Goal: Task Accomplishment & Management: Manage account settings

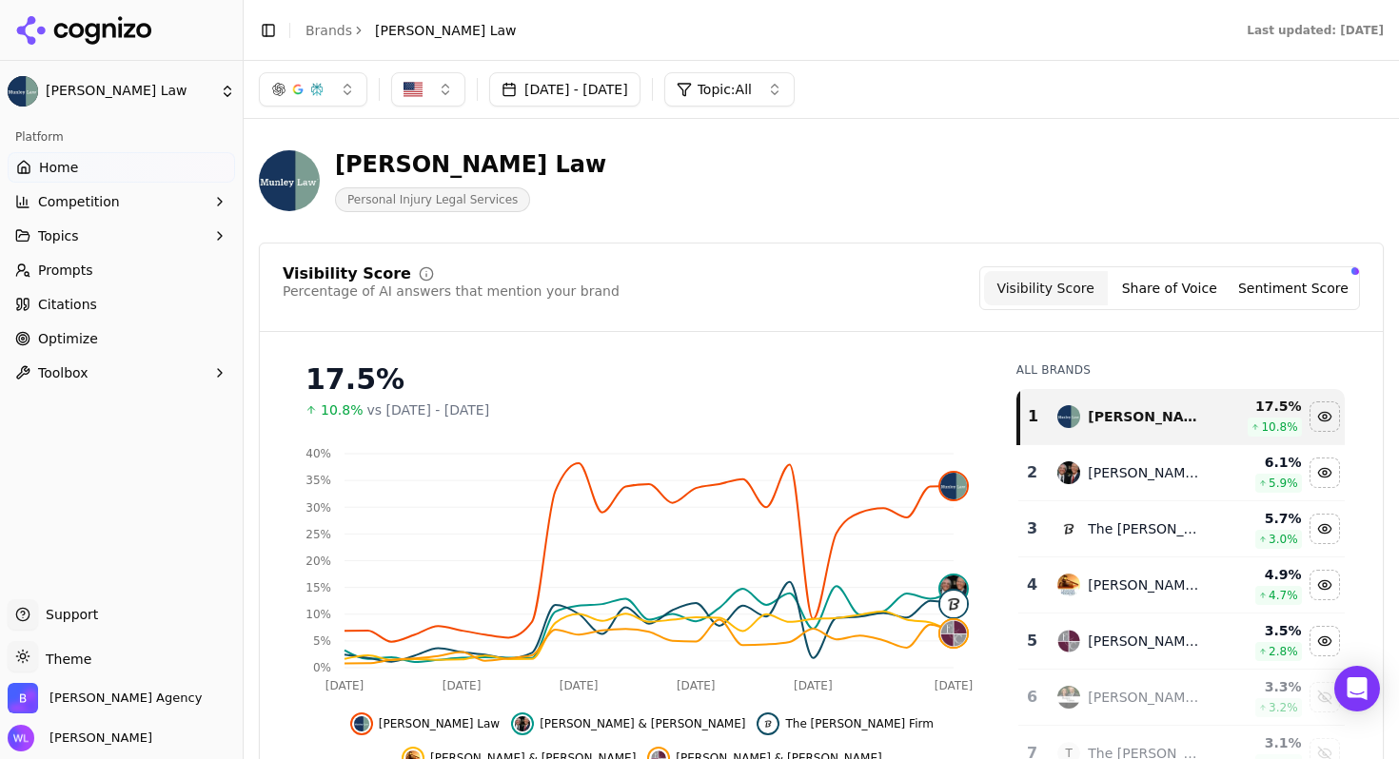
click at [187, 202] on button "Competition" at bounding box center [121, 202] width 227 height 30
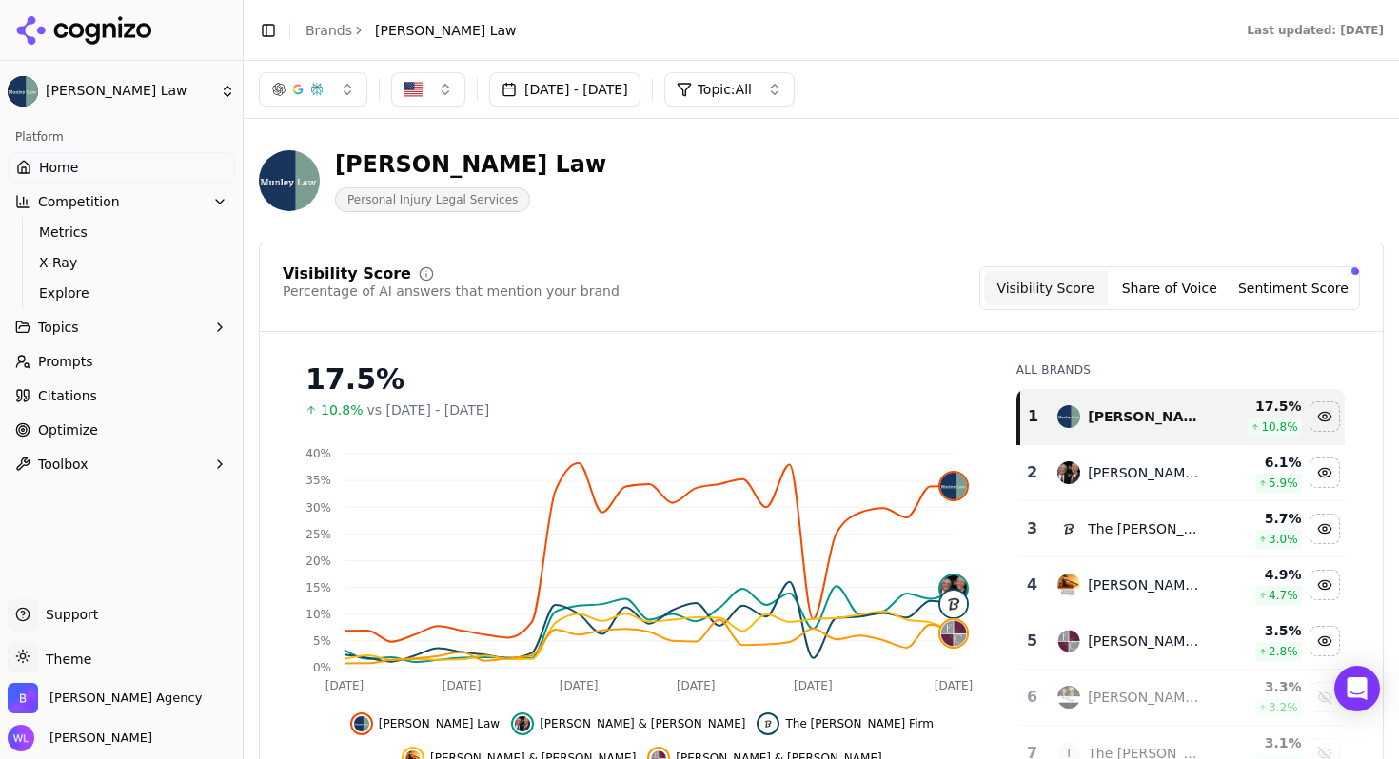
click at [63, 211] on button "Competition" at bounding box center [121, 202] width 227 height 30
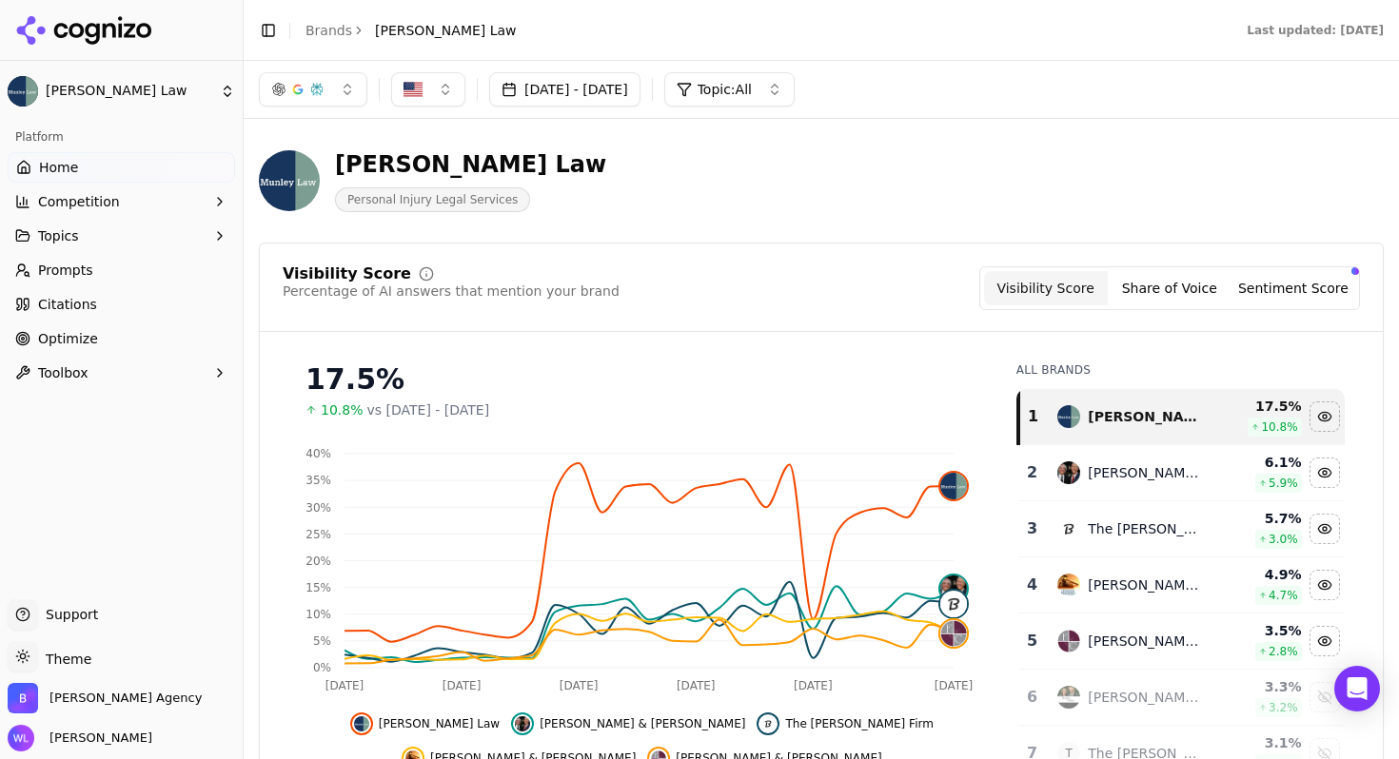
click at [222, 206] on icon "button" at bounding box center [219, 201] width 15 height 15
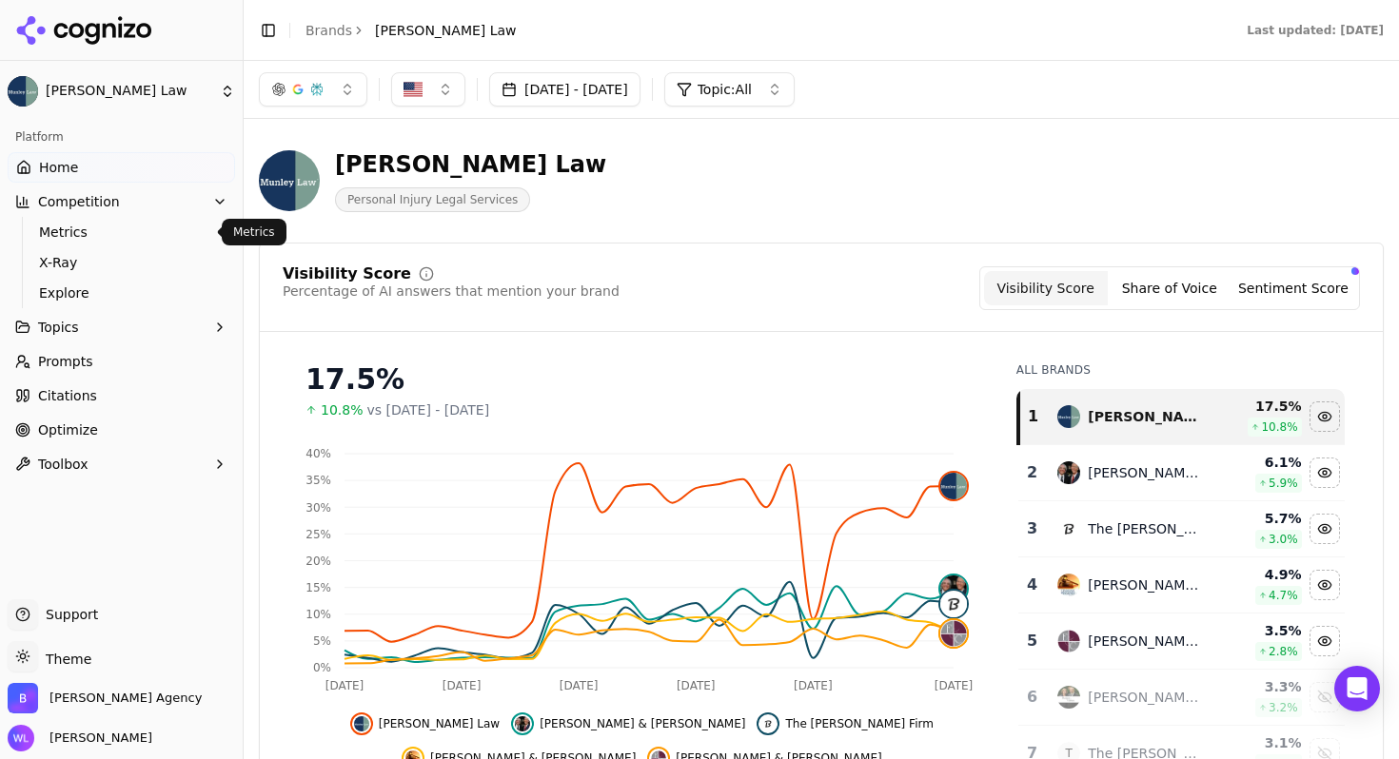
click at [155, 228] on span "Metrics" at bounding box center [122, 232] width 166 height 19
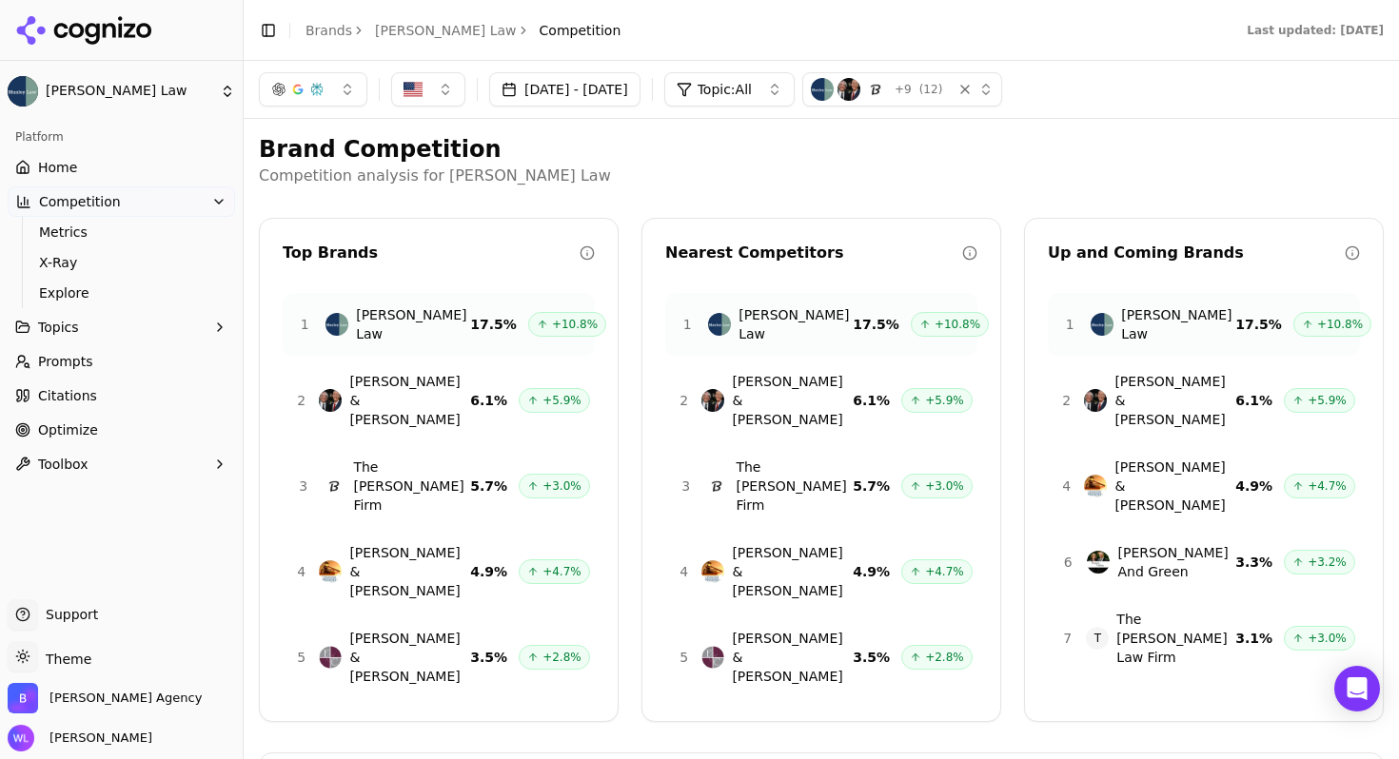
click at [964, 101] on button "+ 9 ( 12 )" at bounding box center [902, 89] width 200 height 34
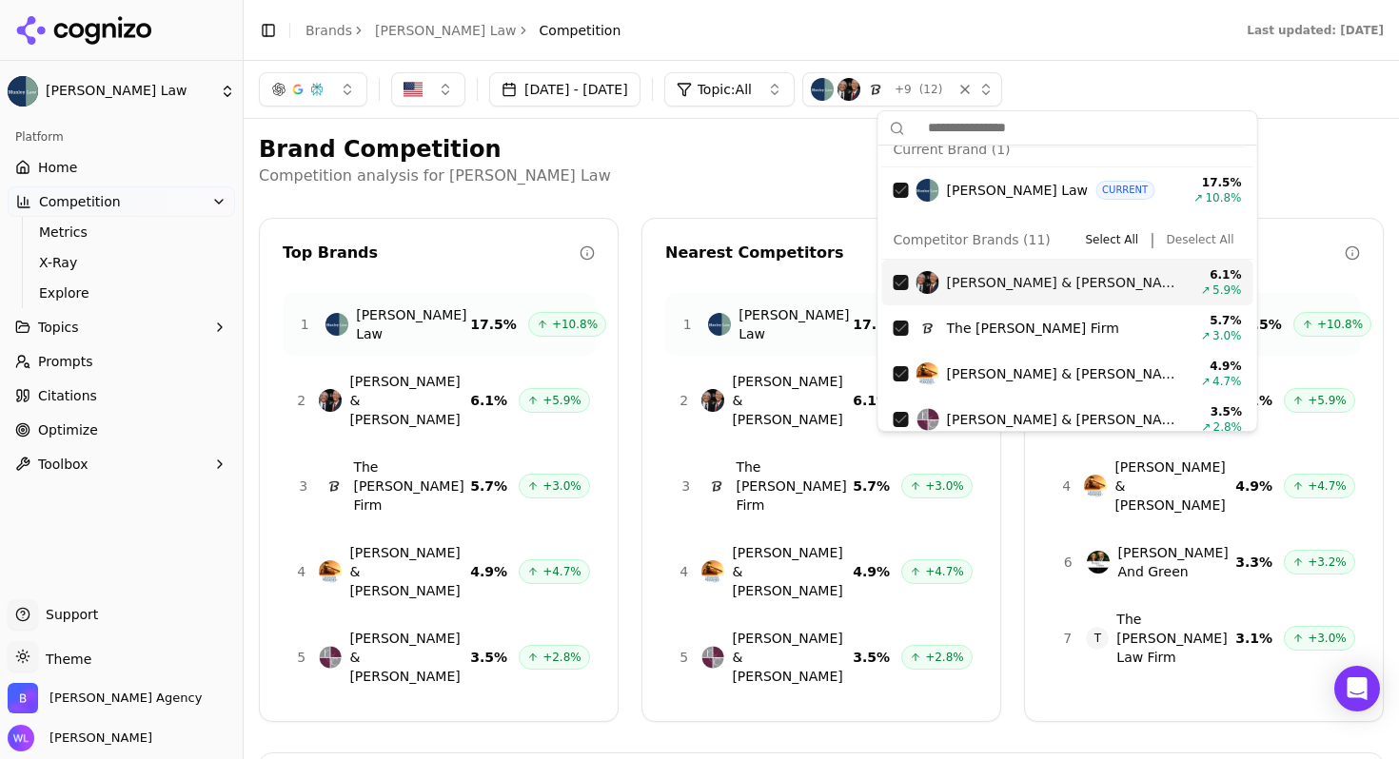
scroll to position [125, 0]
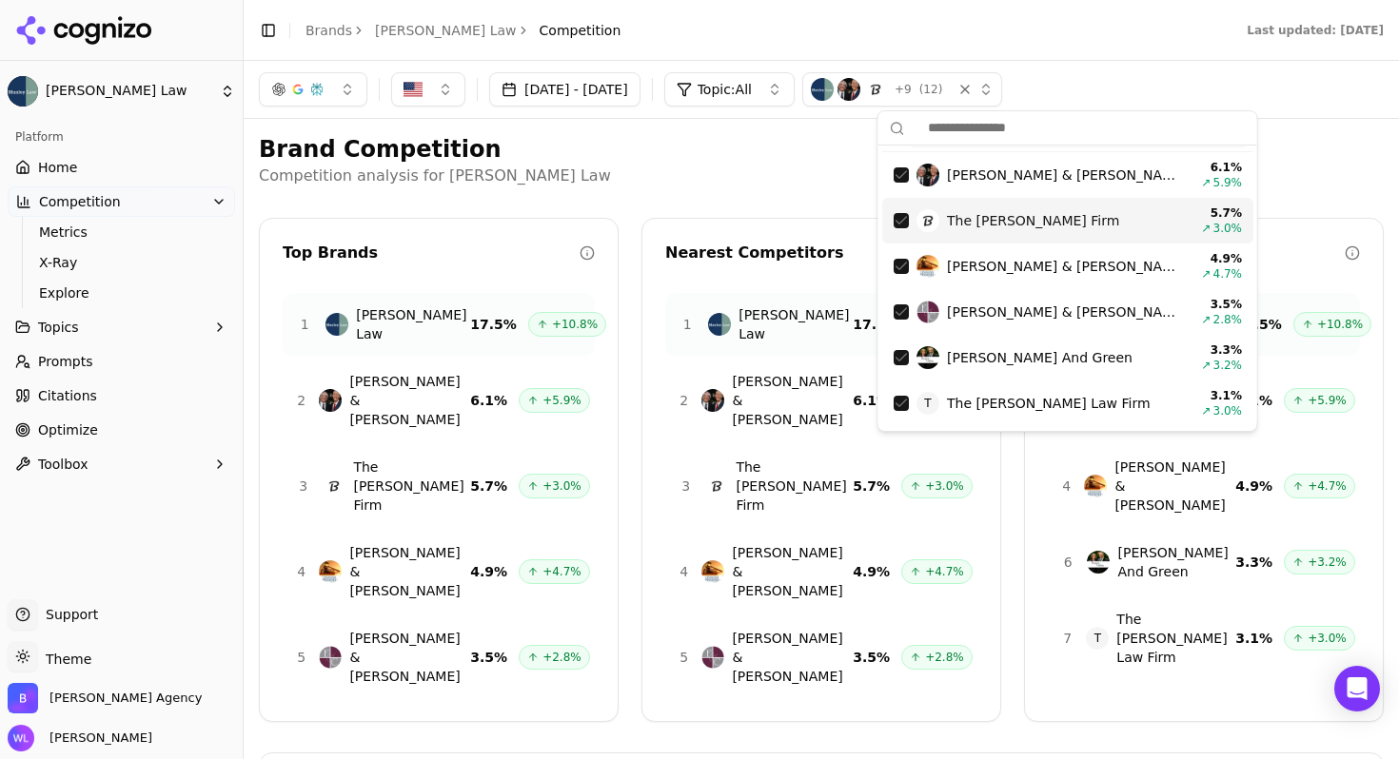
click at [1100, 207] on div "The [PERSON_NAME] Firm 5.7 % ↗ 3.0 %" at bounding box center [1067, 221] width 371 height 46
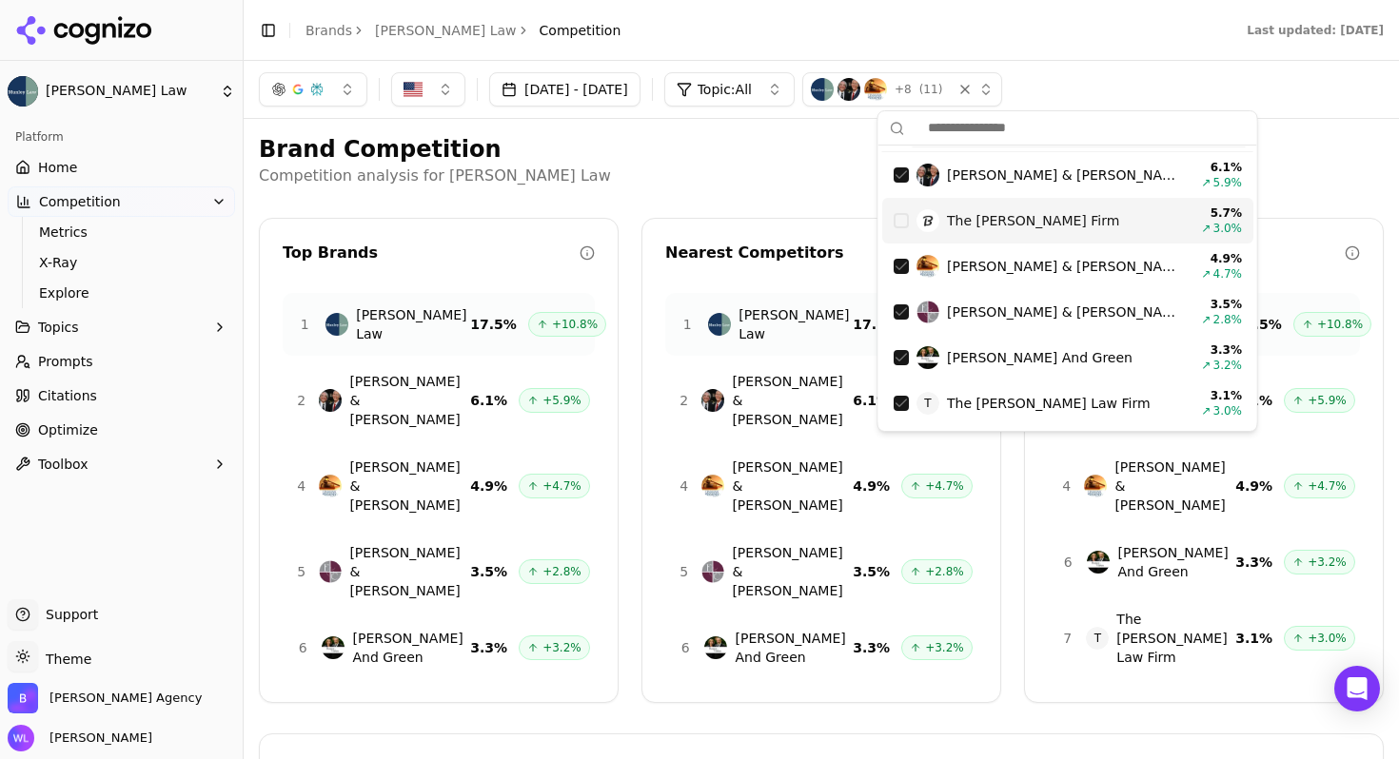
click at [1100, 207] on div "The [PERSON_NAME] Firm 5.7 % ↗ 3.0 %" at bounding box center [1067, 221] width 371 height 46
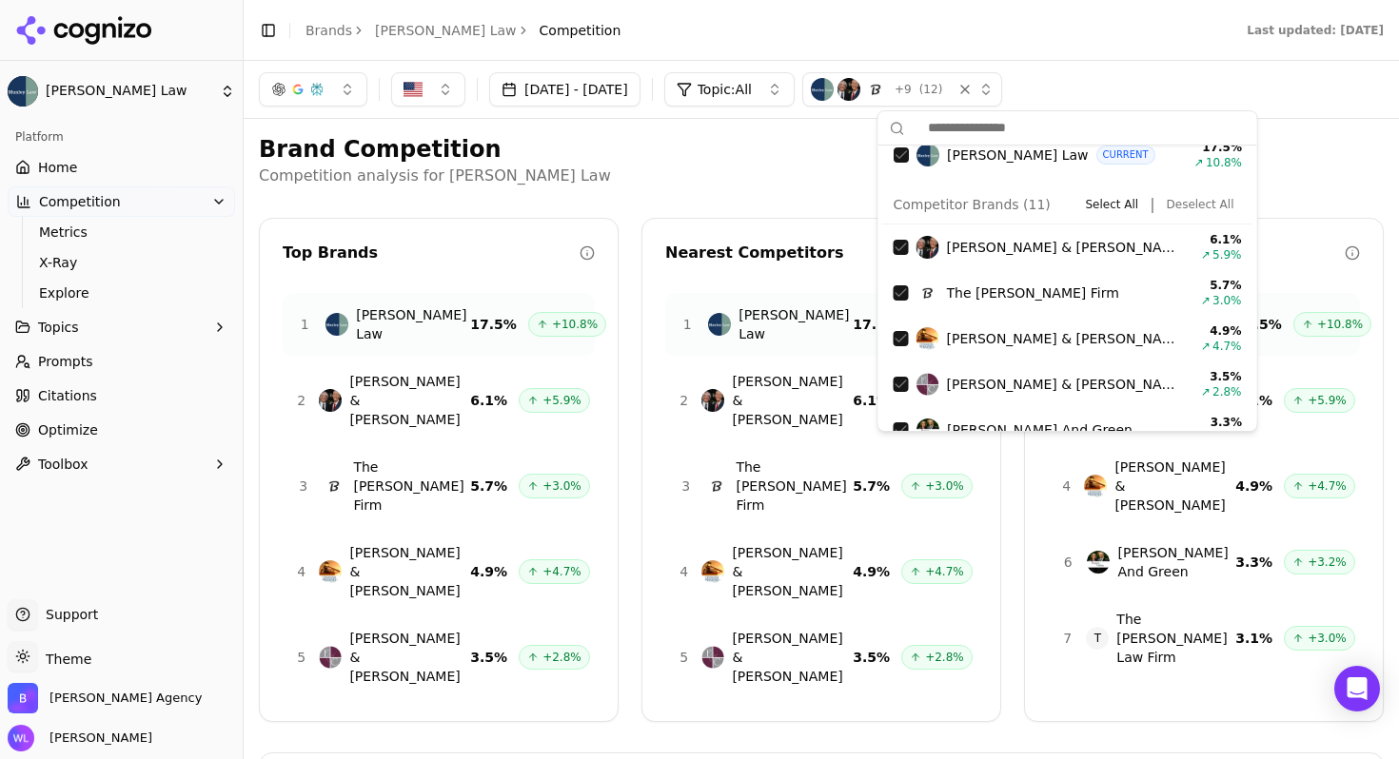
scroll to position [0, 0]
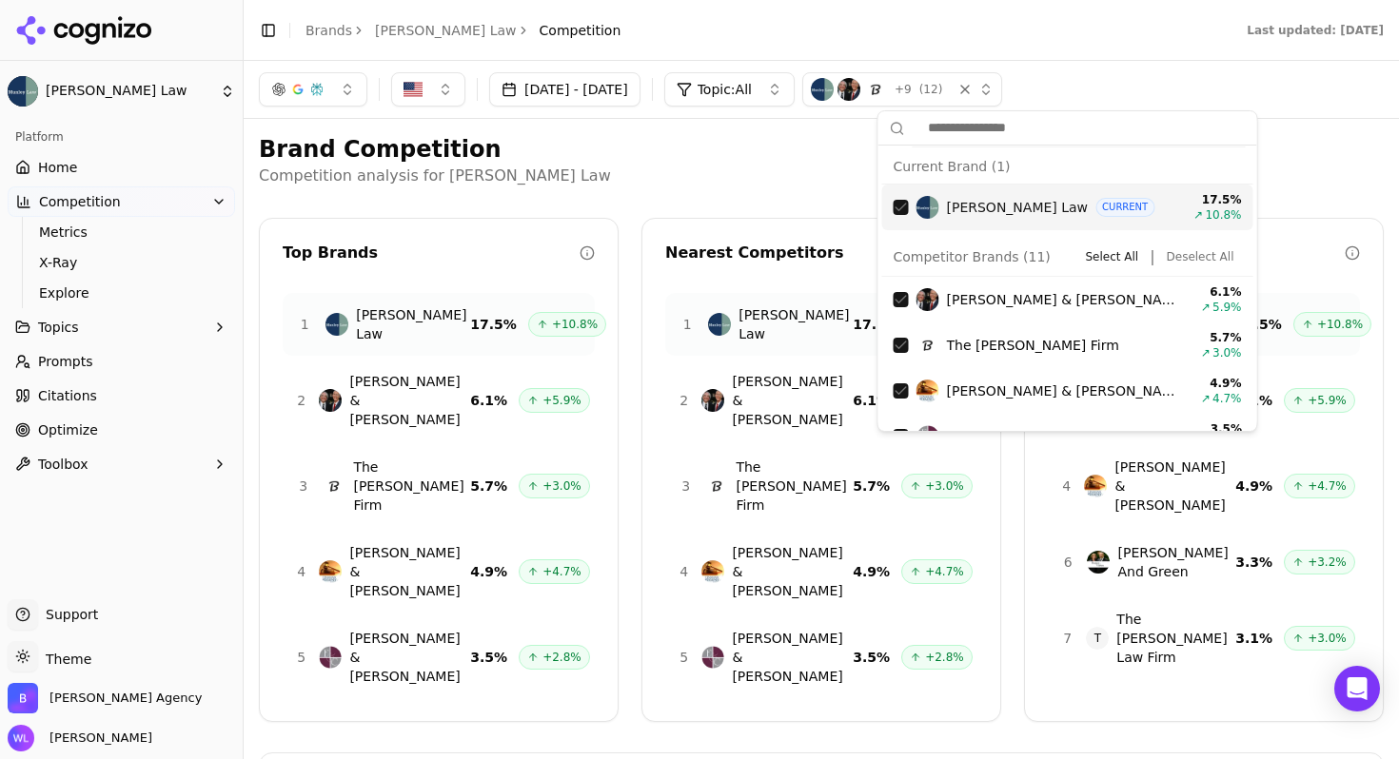
click at [1021, 129] on input "text" at bounding box center [1079, 128] width 333 height 38
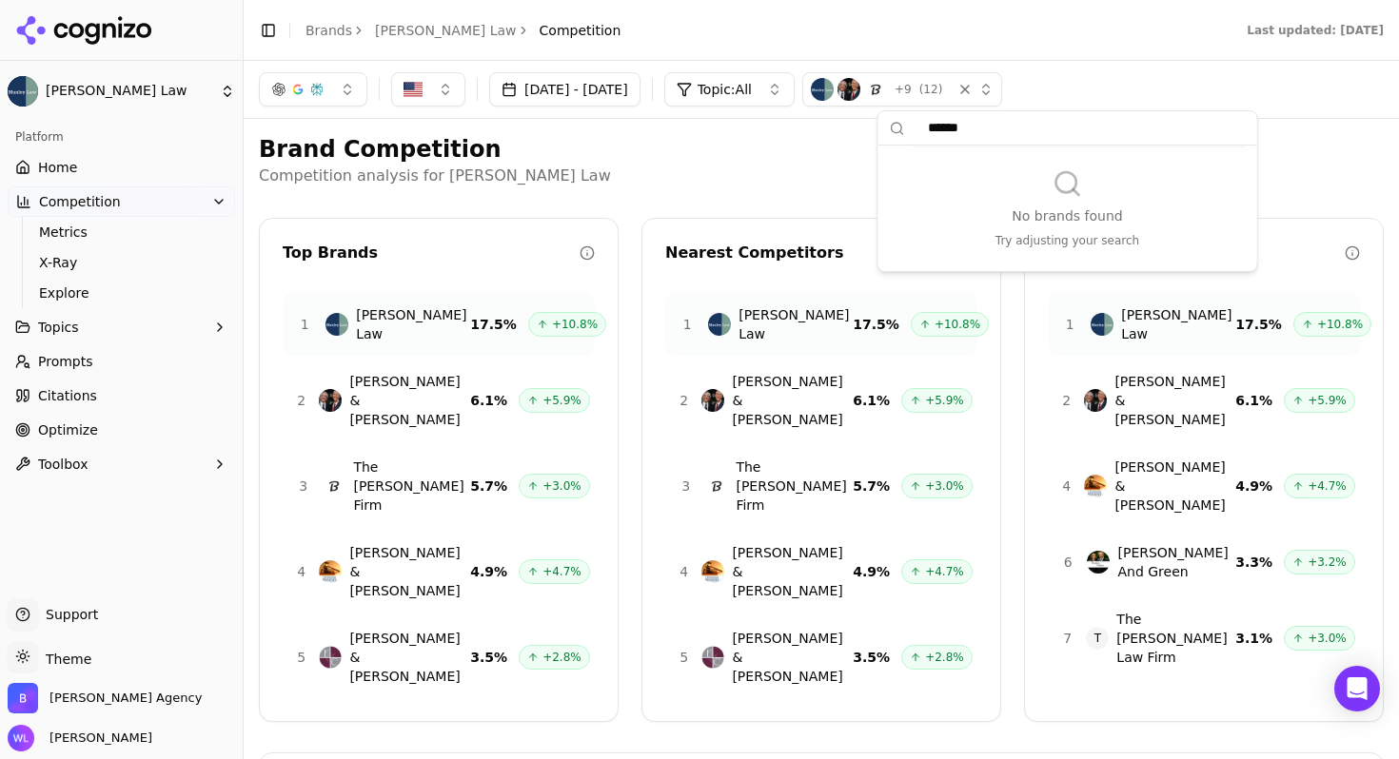
type input "*****"
click at [762, 164] on h2 "Brand Competition" at bounding box center [821, 149] width 1125 height 30
click at [124, 472] on button "Toolbox" at bounding box center [121, 464] width 227 height 30
click at [123, 471] on button "Toolbox" at bounding box center [121, 464] width 227 height 30
click at [93, 426] on link "Optimize" at bounding box center [121, 430] width 227 height 30
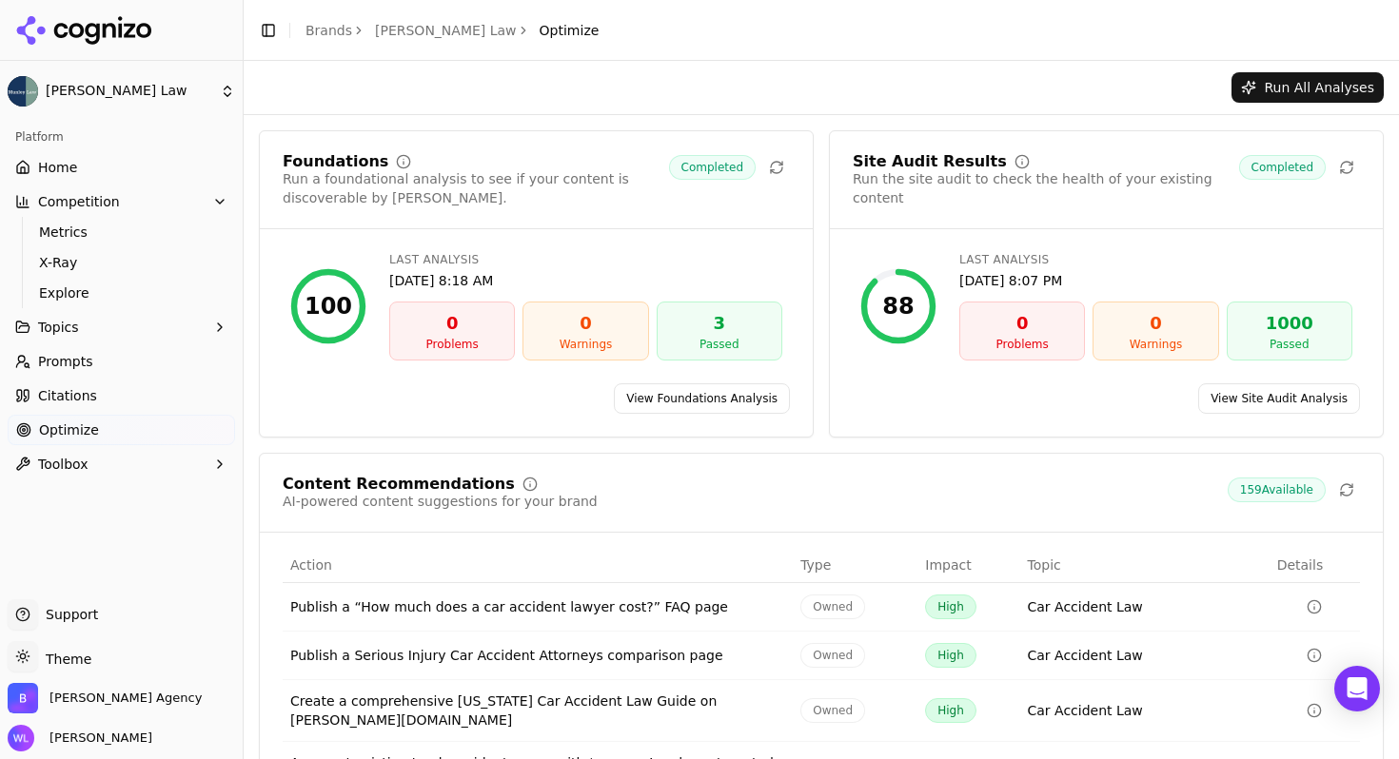
click at [93, 402] on link "Citations" at bounding box center [121, 396] width 227 height 30
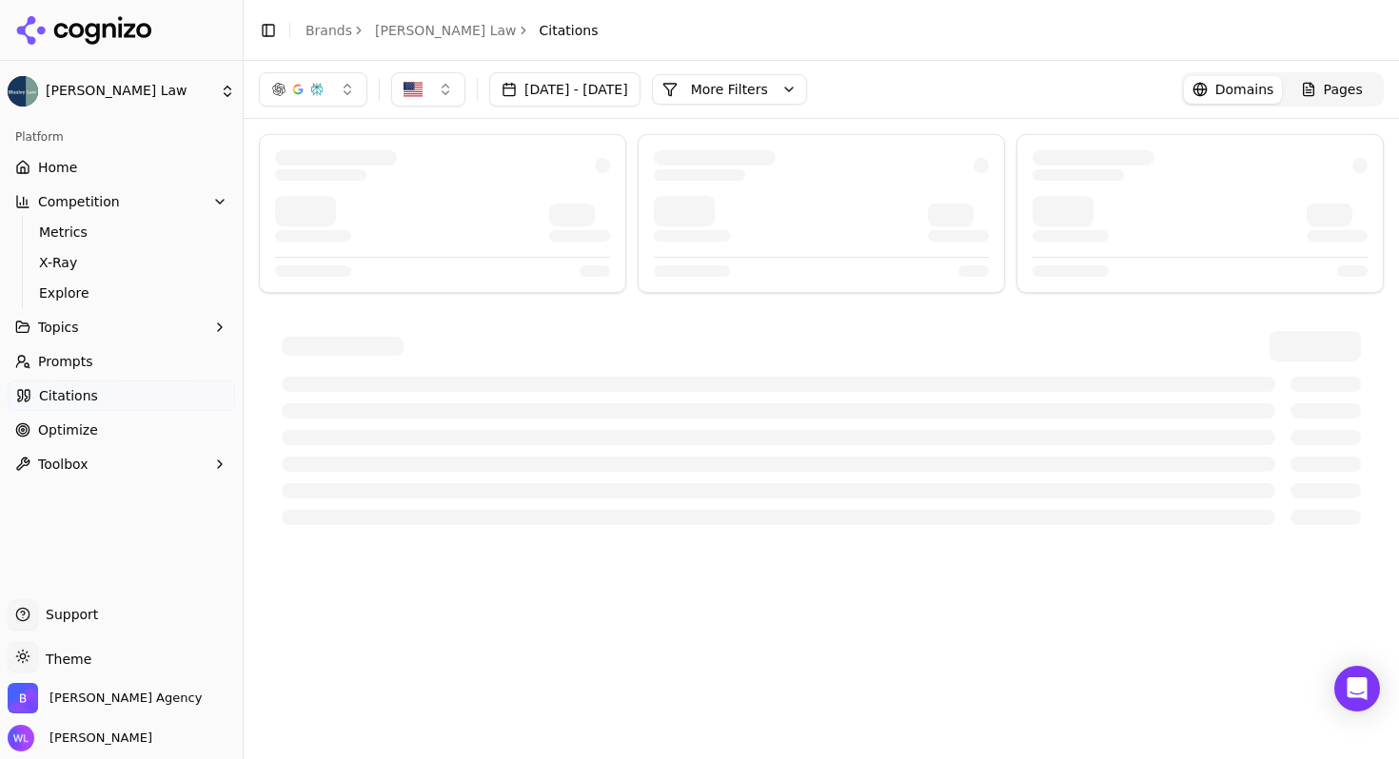
click at [111, 366] on link "Prompts" at bounding box center [121, 361] width 227 height 30
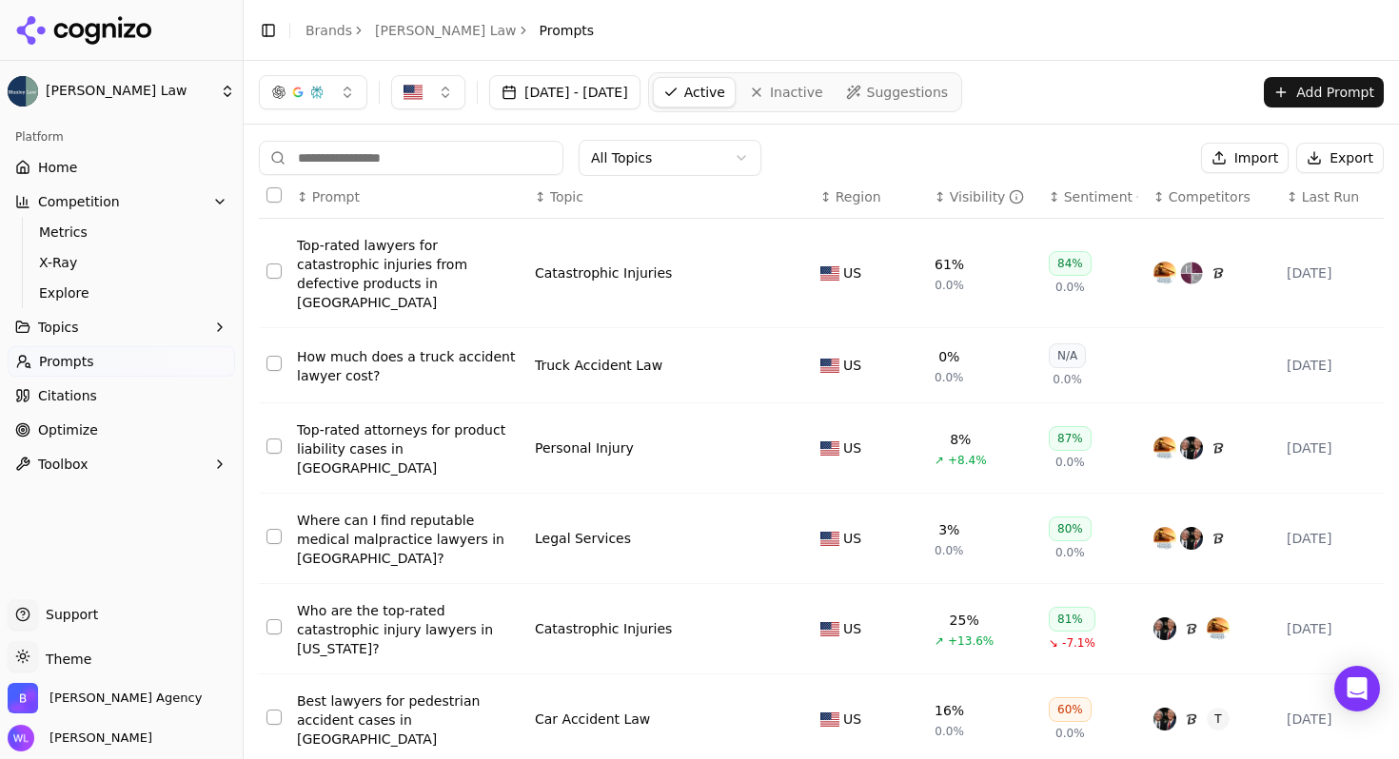
click at [167, 337] on button "Topics" at bounding box center [121, 327] width 227 height 30
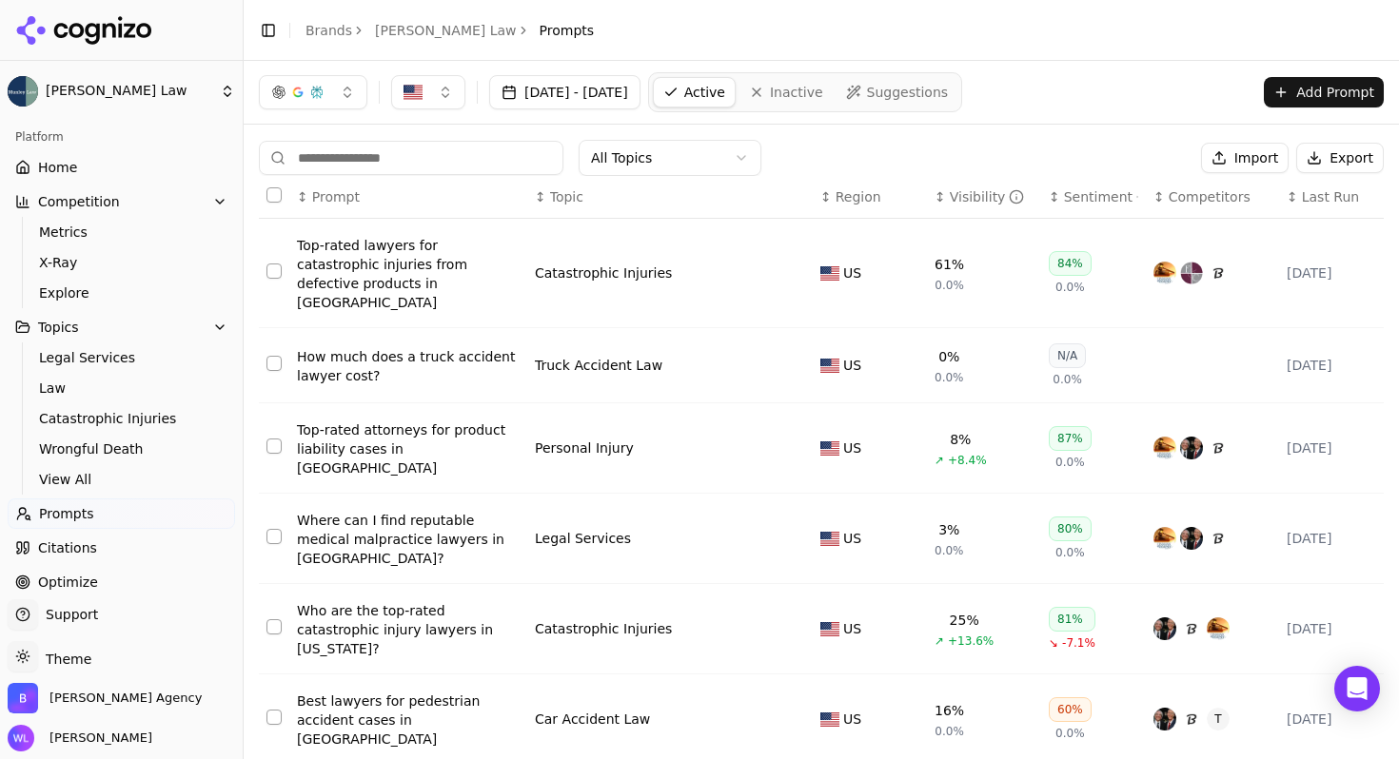
click at [163, 208] on button "Competition" at bounding box center [121, 202] width 227 height 30
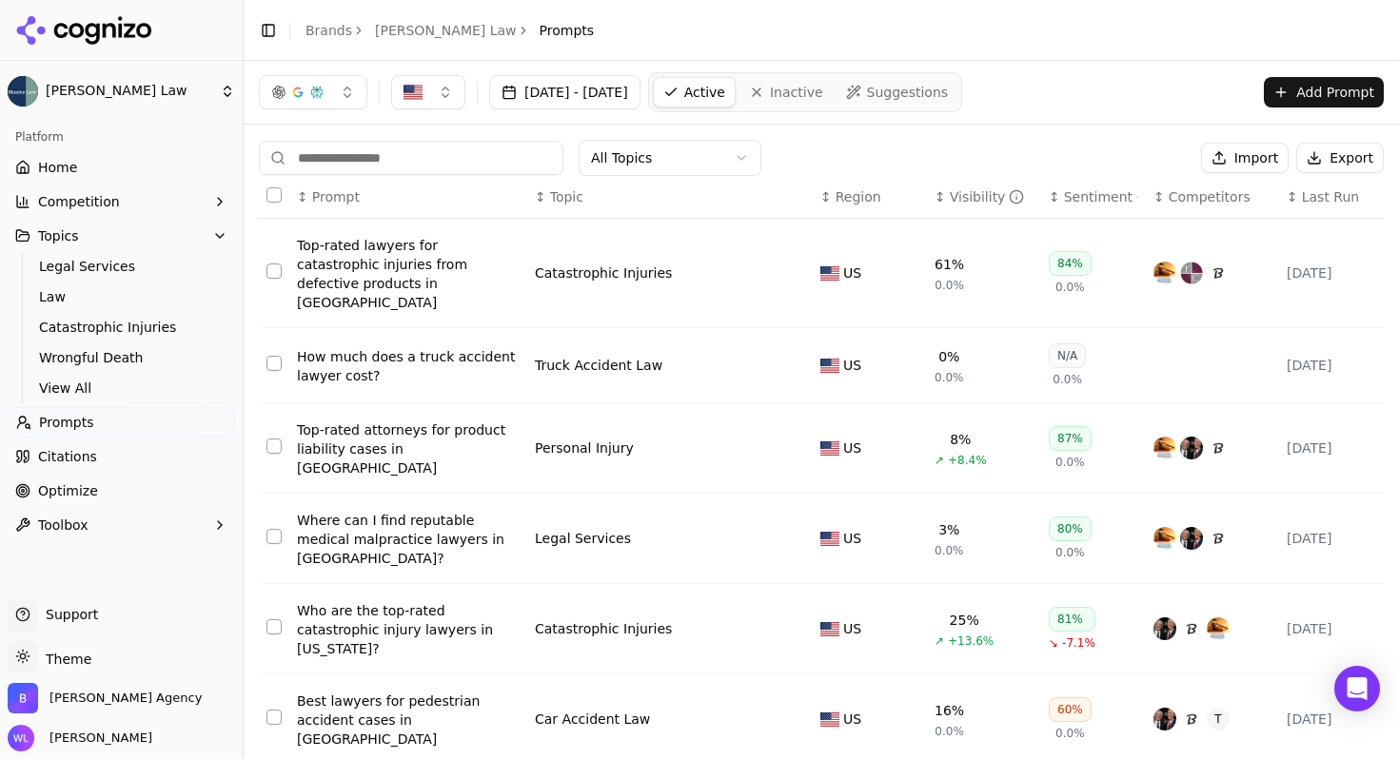
click at [163, 208] on button "Competition" at bounding box center [121, 202] width 227 height 30
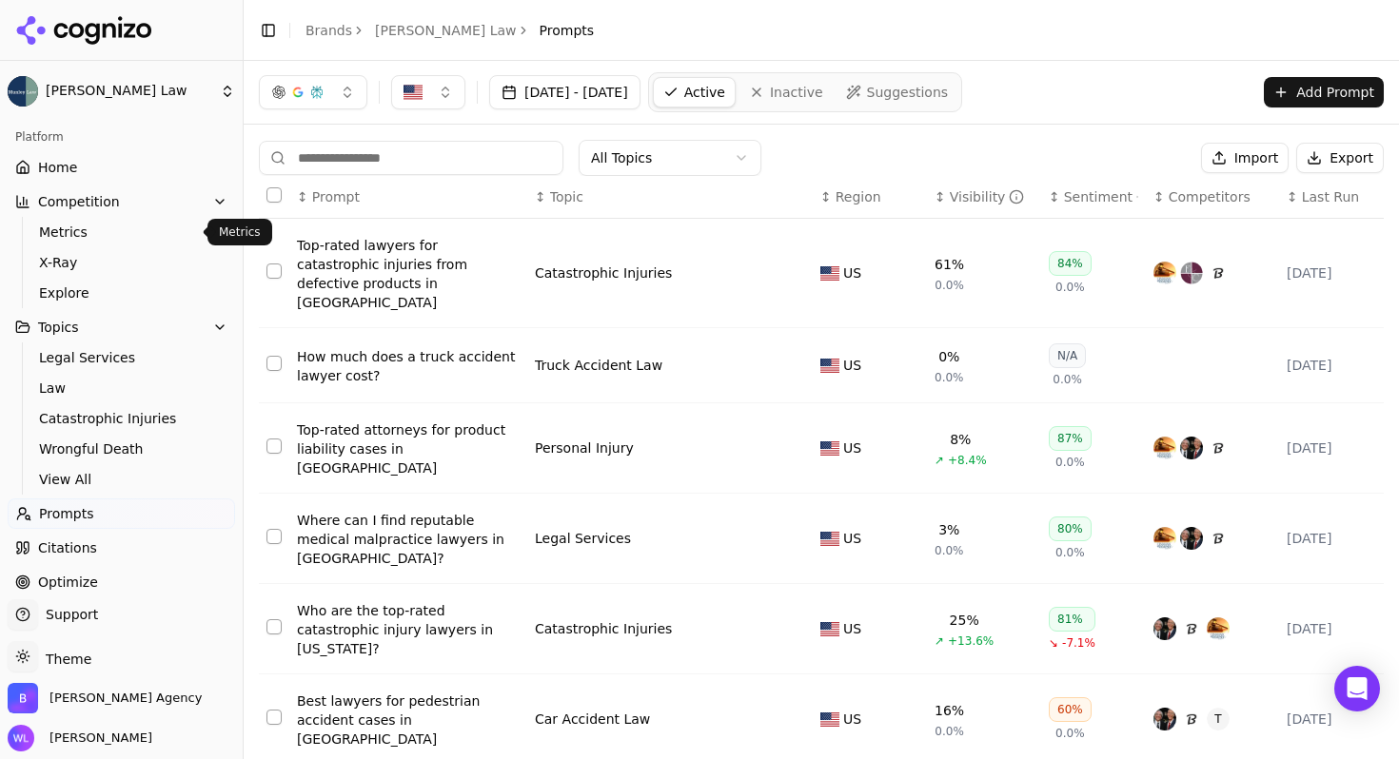
click at [151, 237] on span "Metrics" at bounding box center [122, 232] width 166 height 19
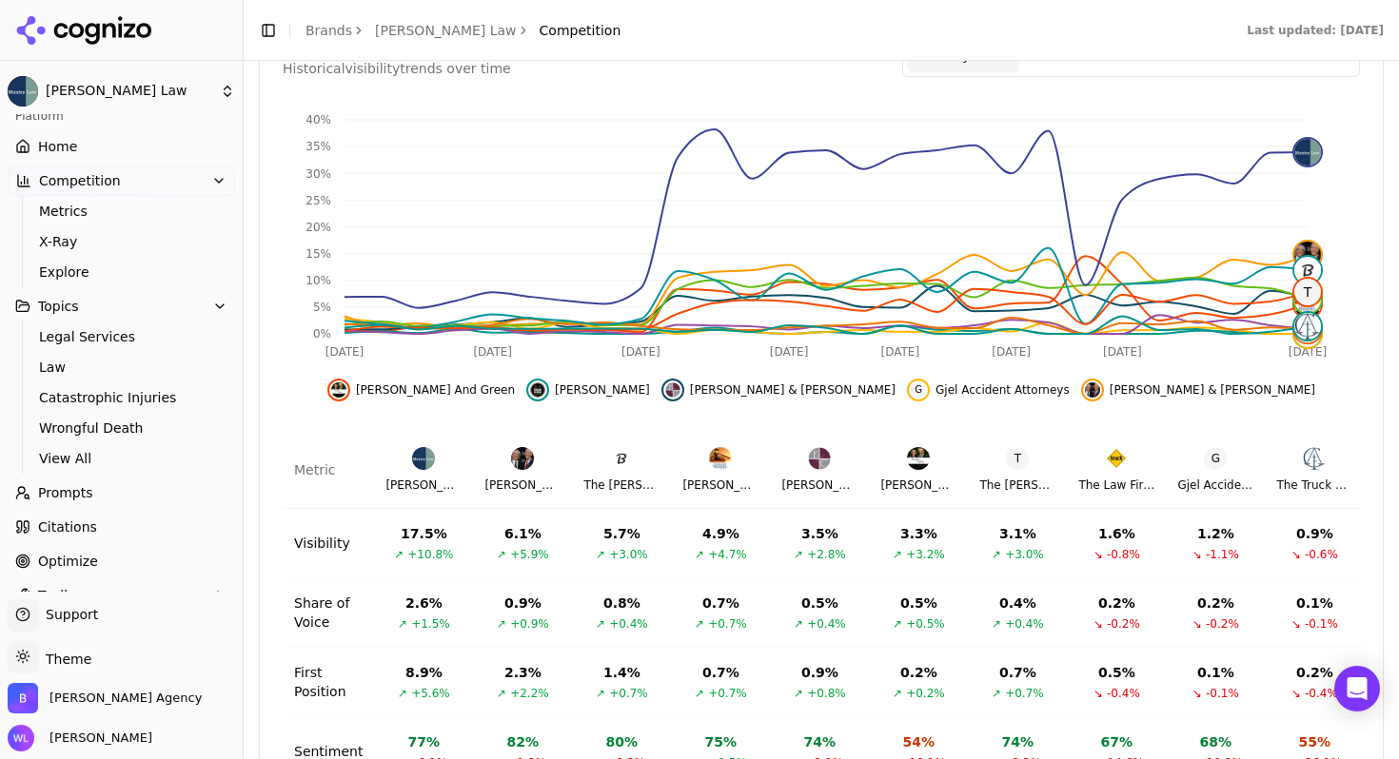
scroll to position [48, 0]
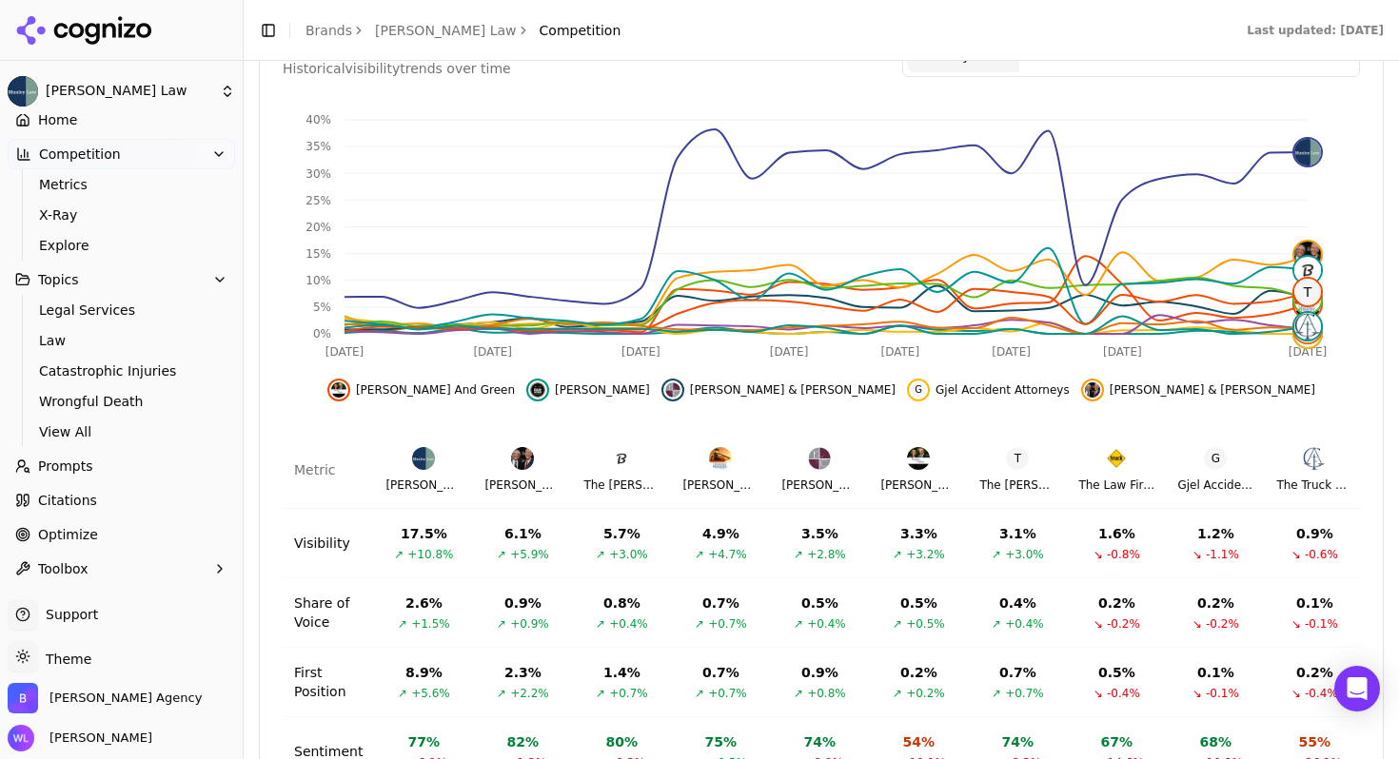
click at [139, 563] on button "Toolbox" at bounding box center [121, 569] width 227 height 30
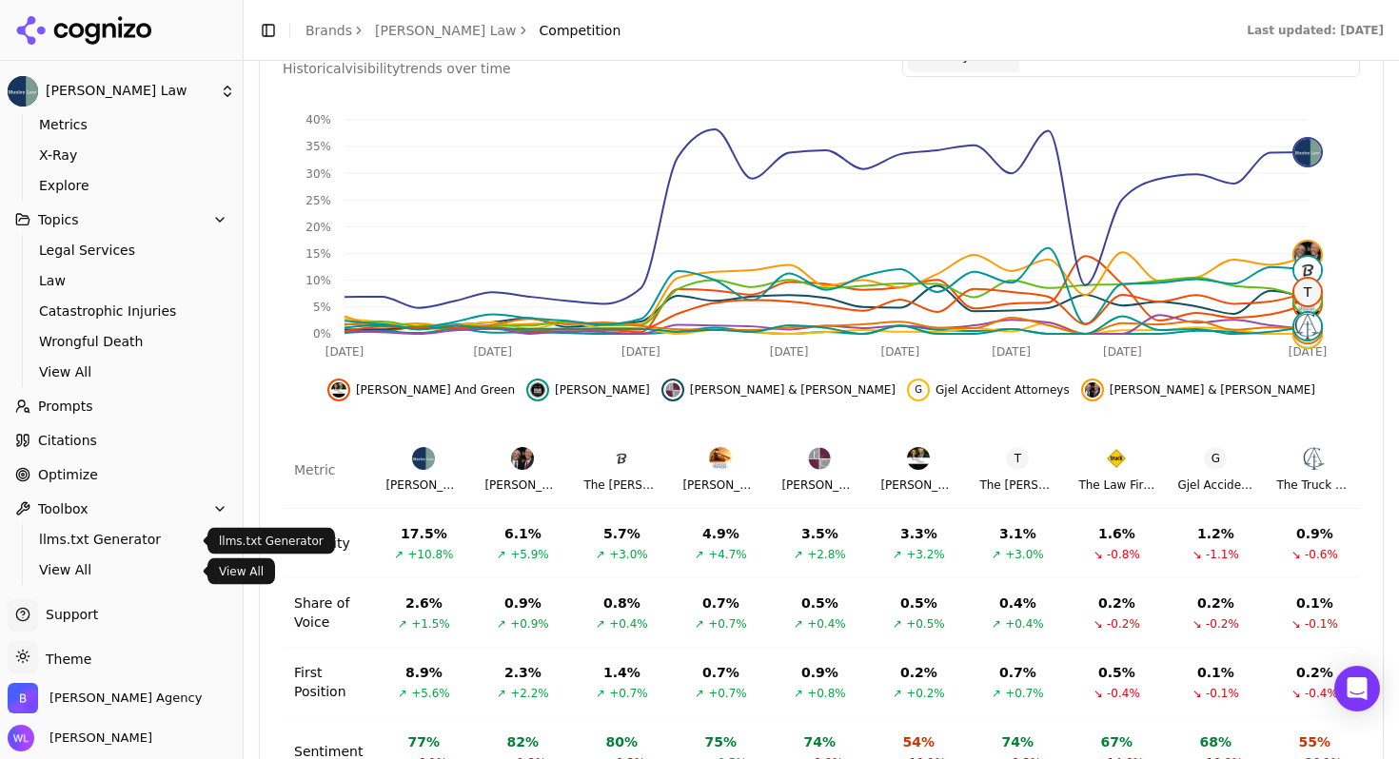
scroll to position [108, 0]
click at [146, 498] on button "Toolbox" at bounding box center [121, 508] width 227 height 30
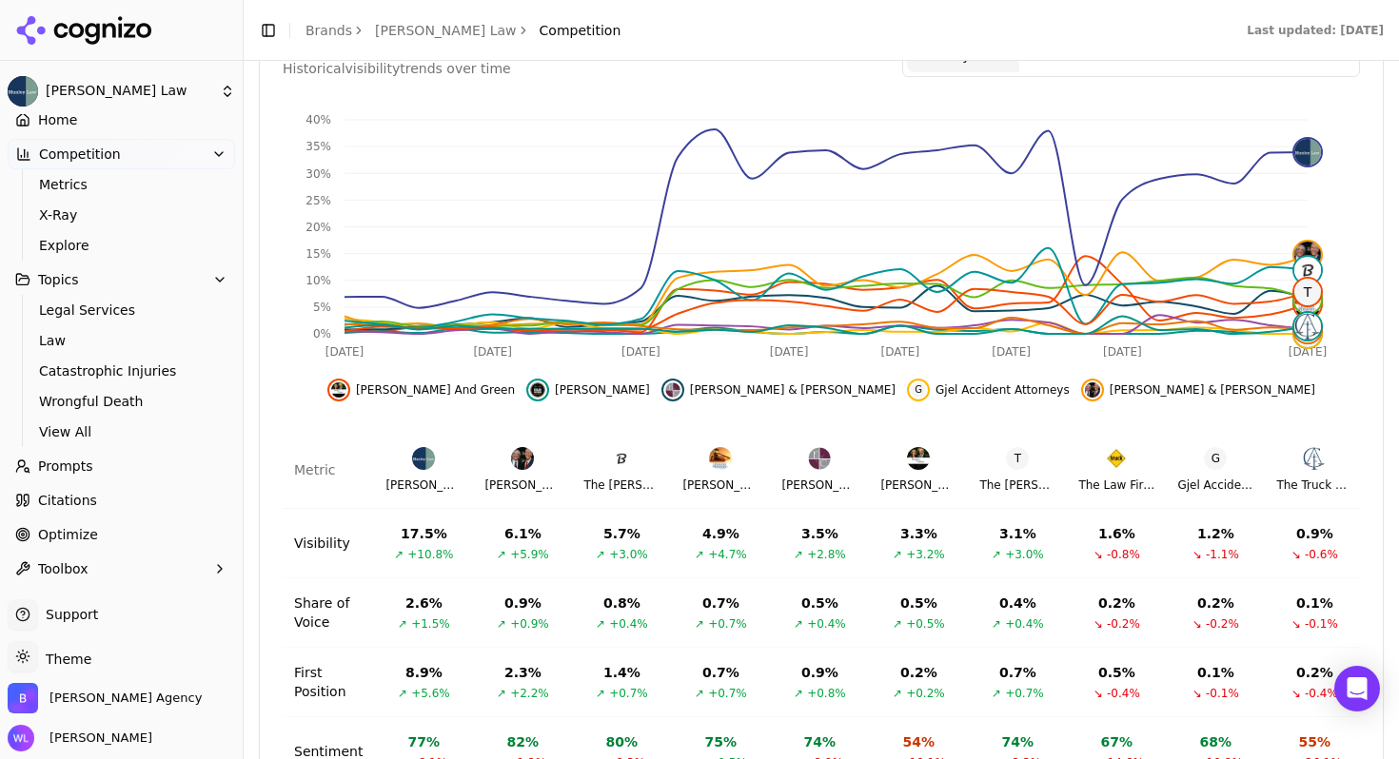
scroll to position [48, 0]
click at [123, 117] on link "Home" at bounding box center [121, 120] width 227 height 30
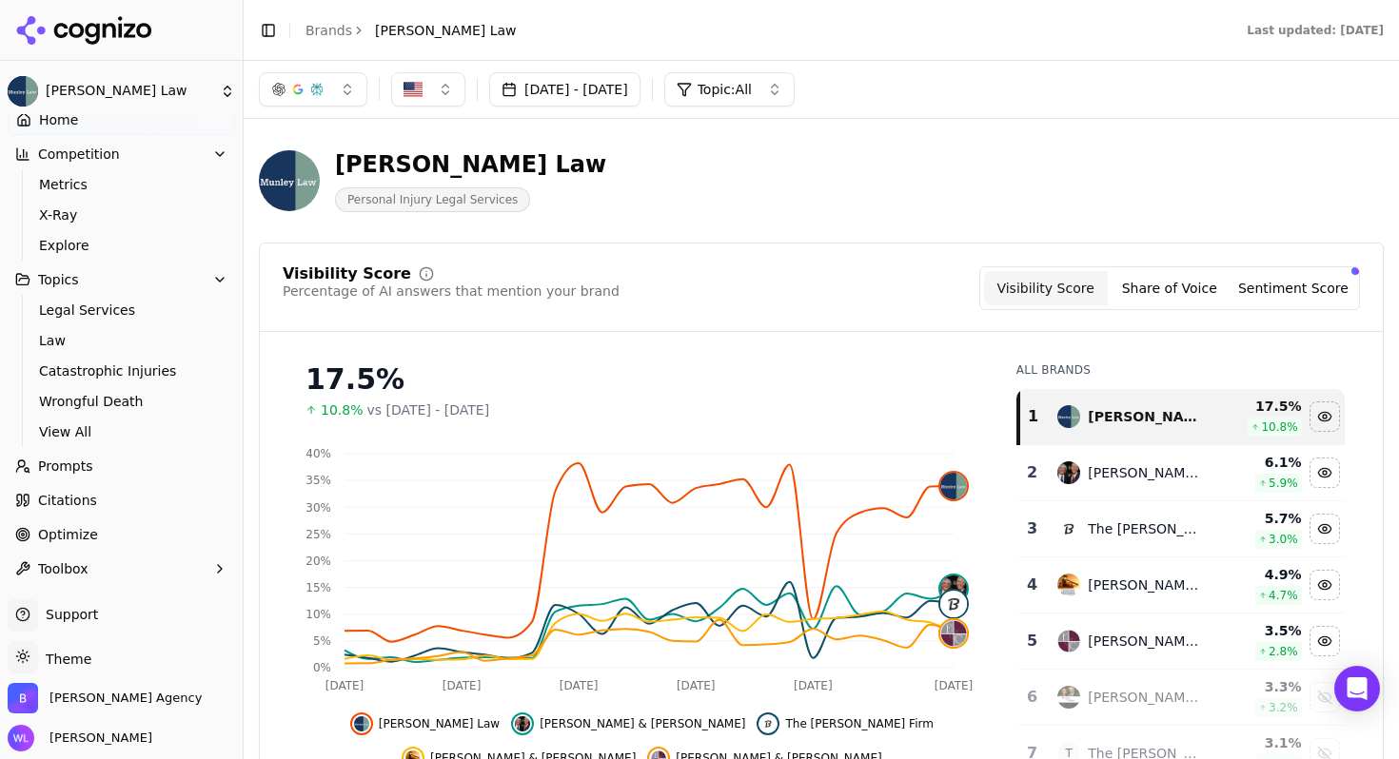
click at [752, 89] on span "Topic: All" at bounding box center [725, 89] width 54 height 19
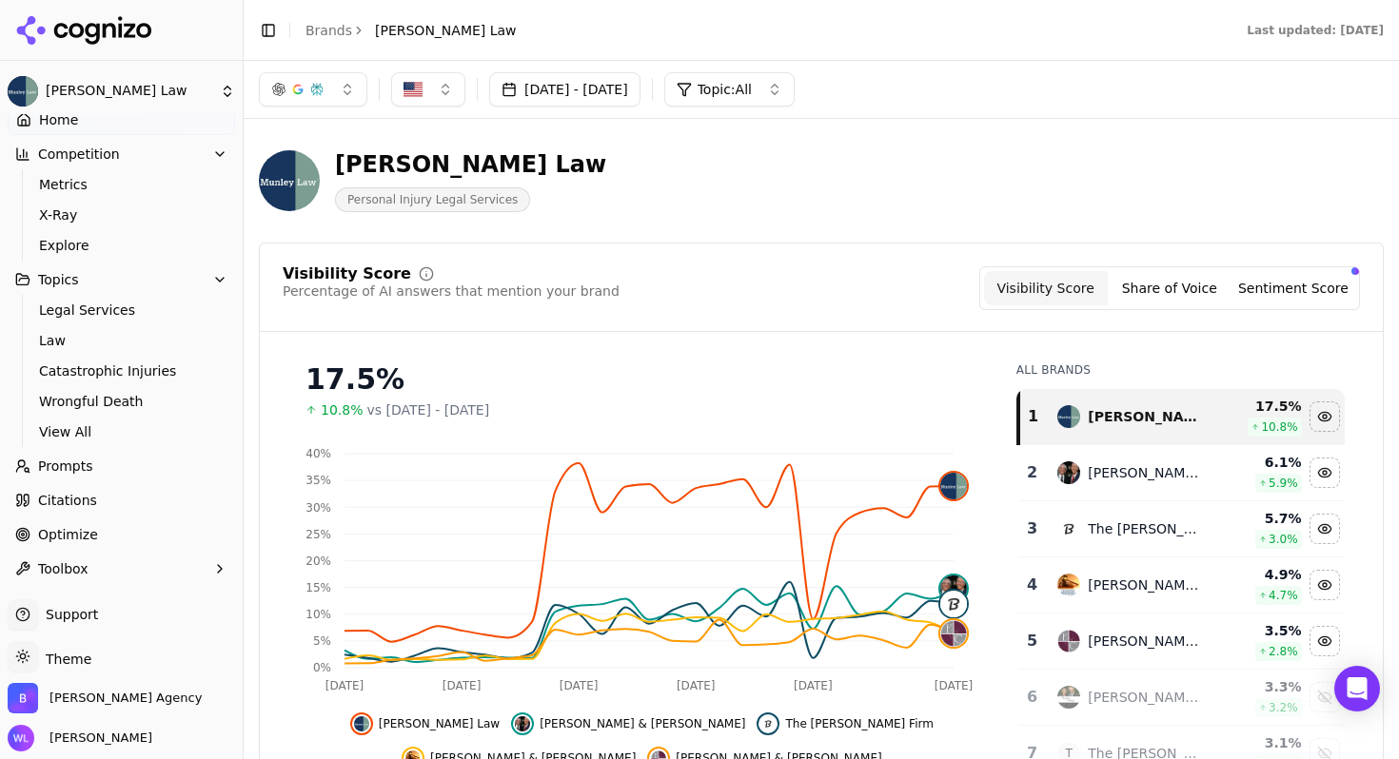
click at [212, 277] on icon "button" at bounding box center [219, 279] width 15 height 15
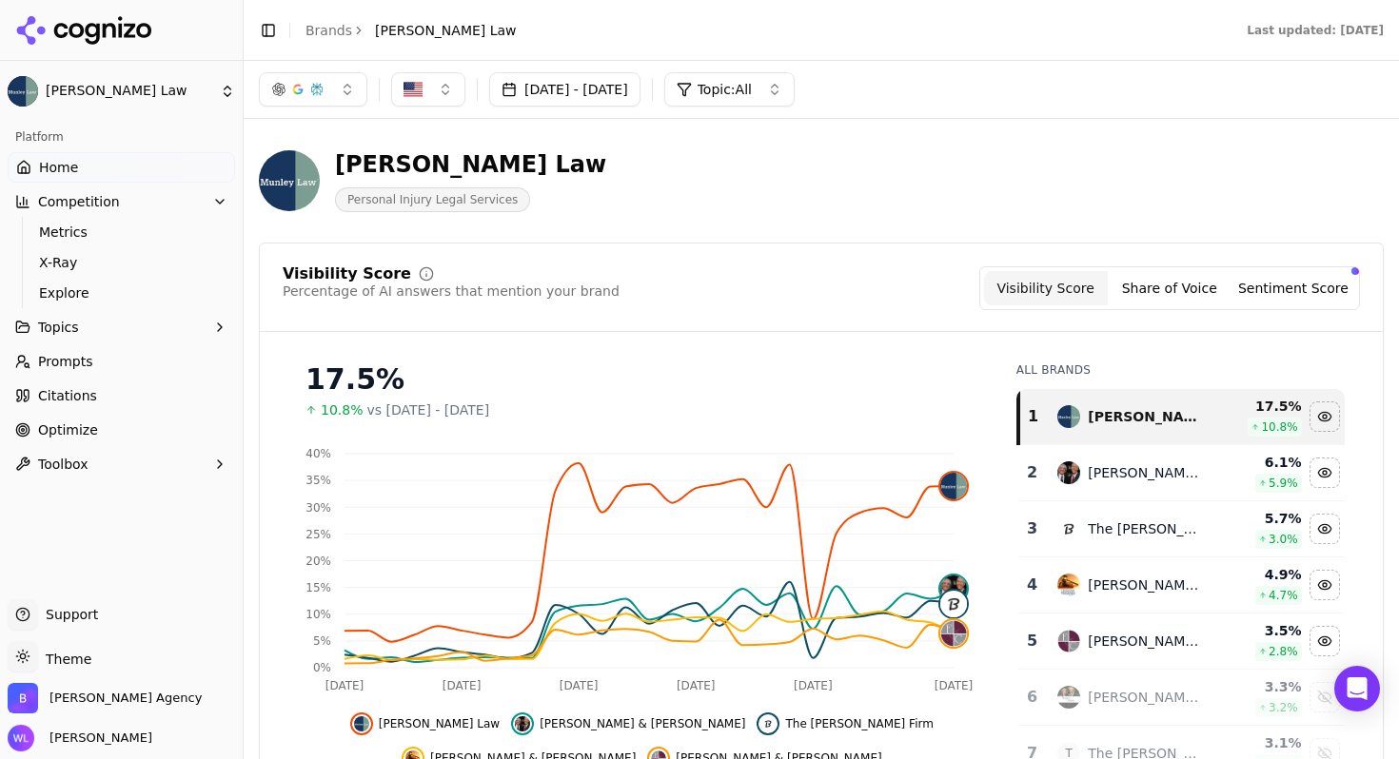
click at [170, 329] on button "Topics" at bounding box center [121, 327] width 227 height 30
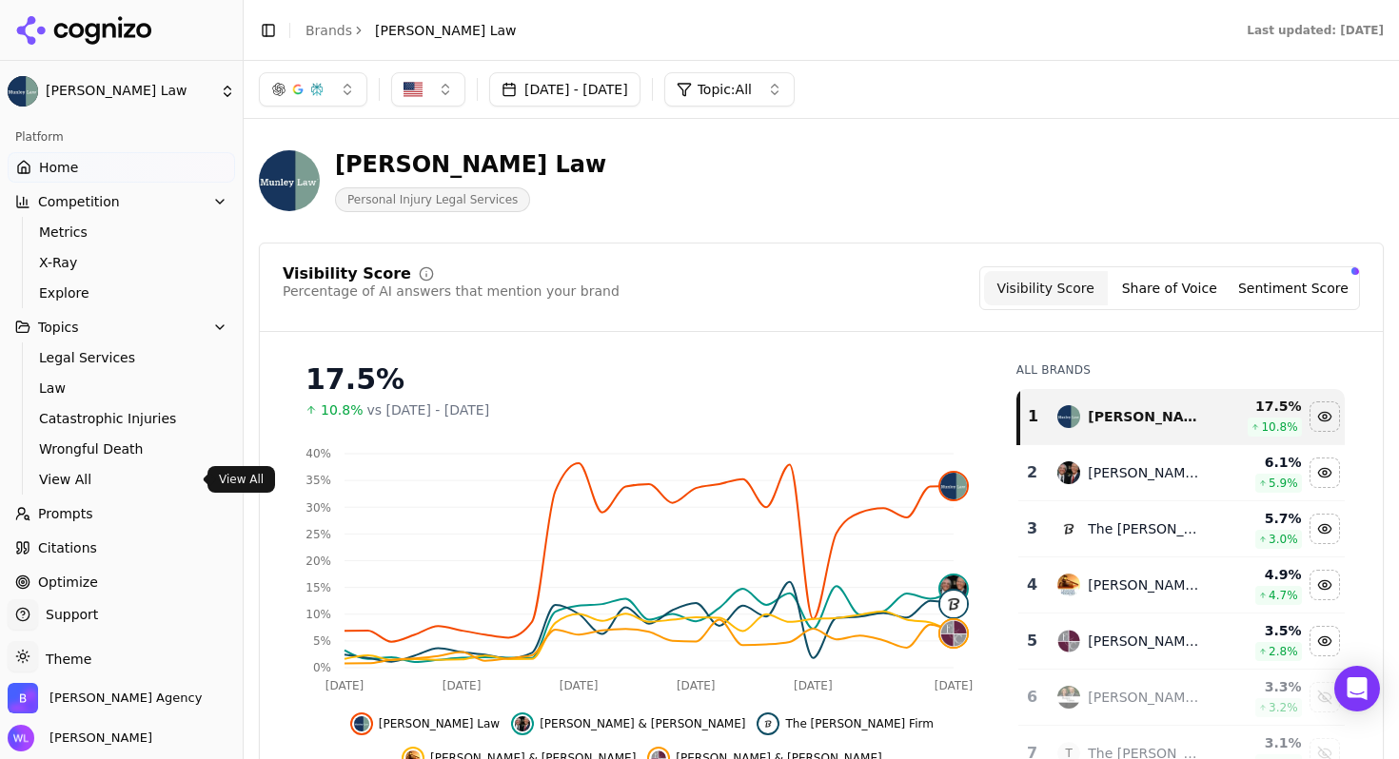
click at [136, 471] on span "View All" at bounding box center [122, 479] width 166 height 19
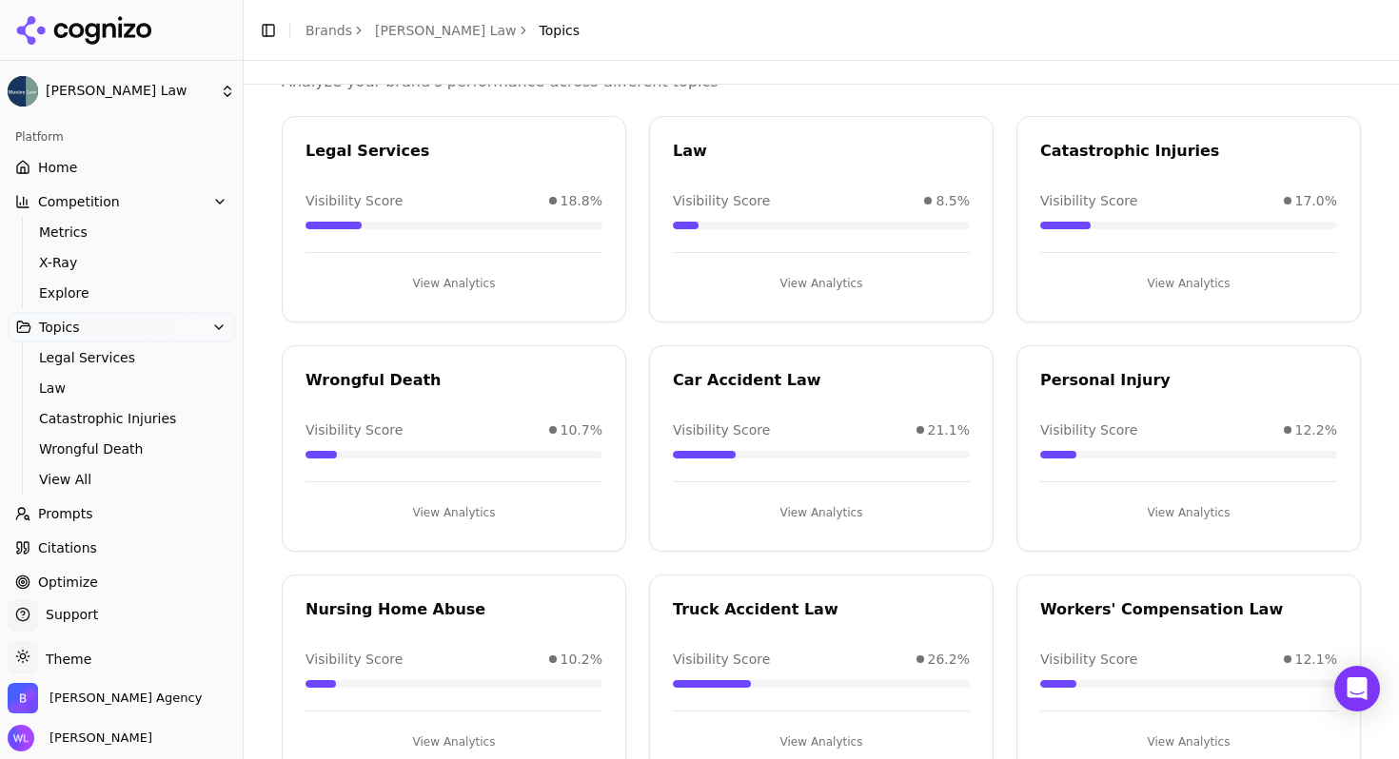
scroll to position [147, 0]
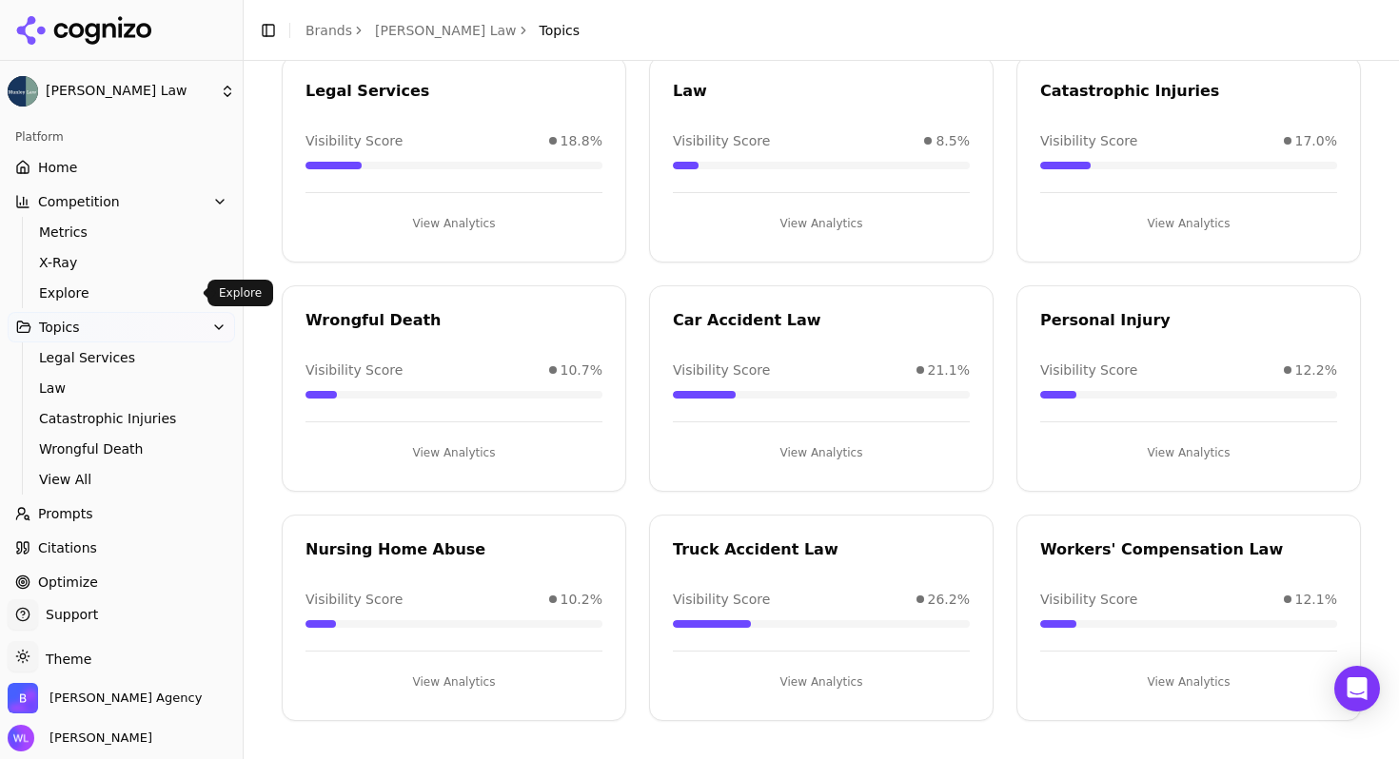
click at [72, 300] on span "Explore" at bounding box center [122, 293] width 166 height 19
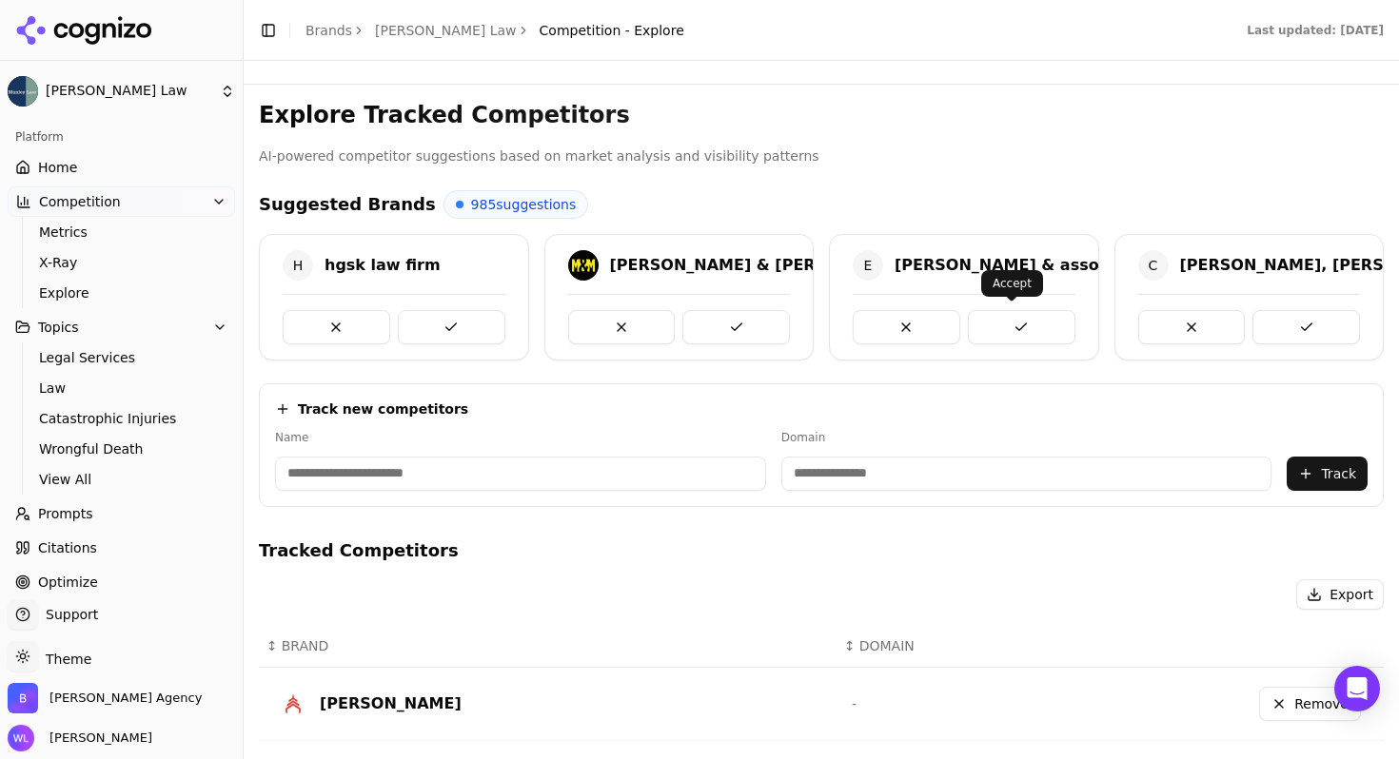
click at [1017, 326] on button at bounding box center [1022, 327] width 108 height 34
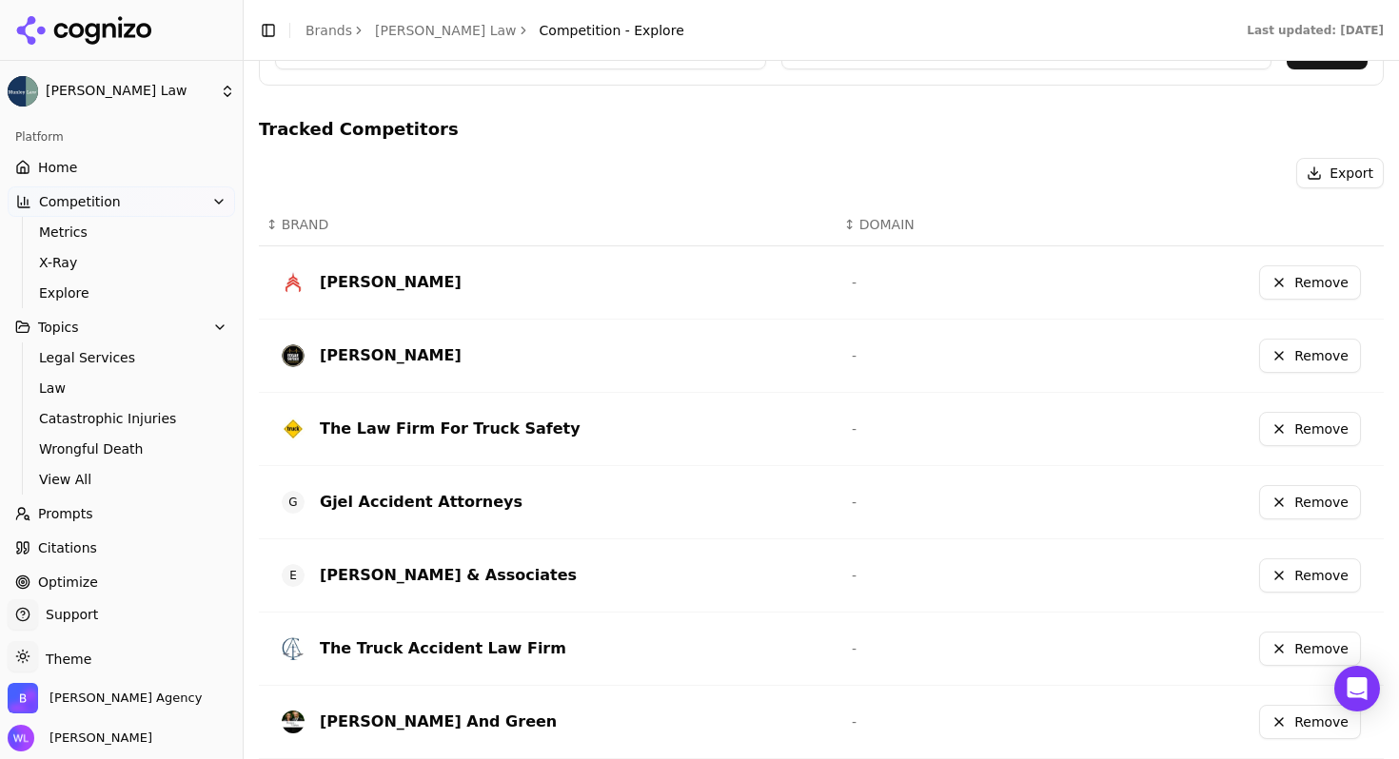
scroll to position [517, 0]
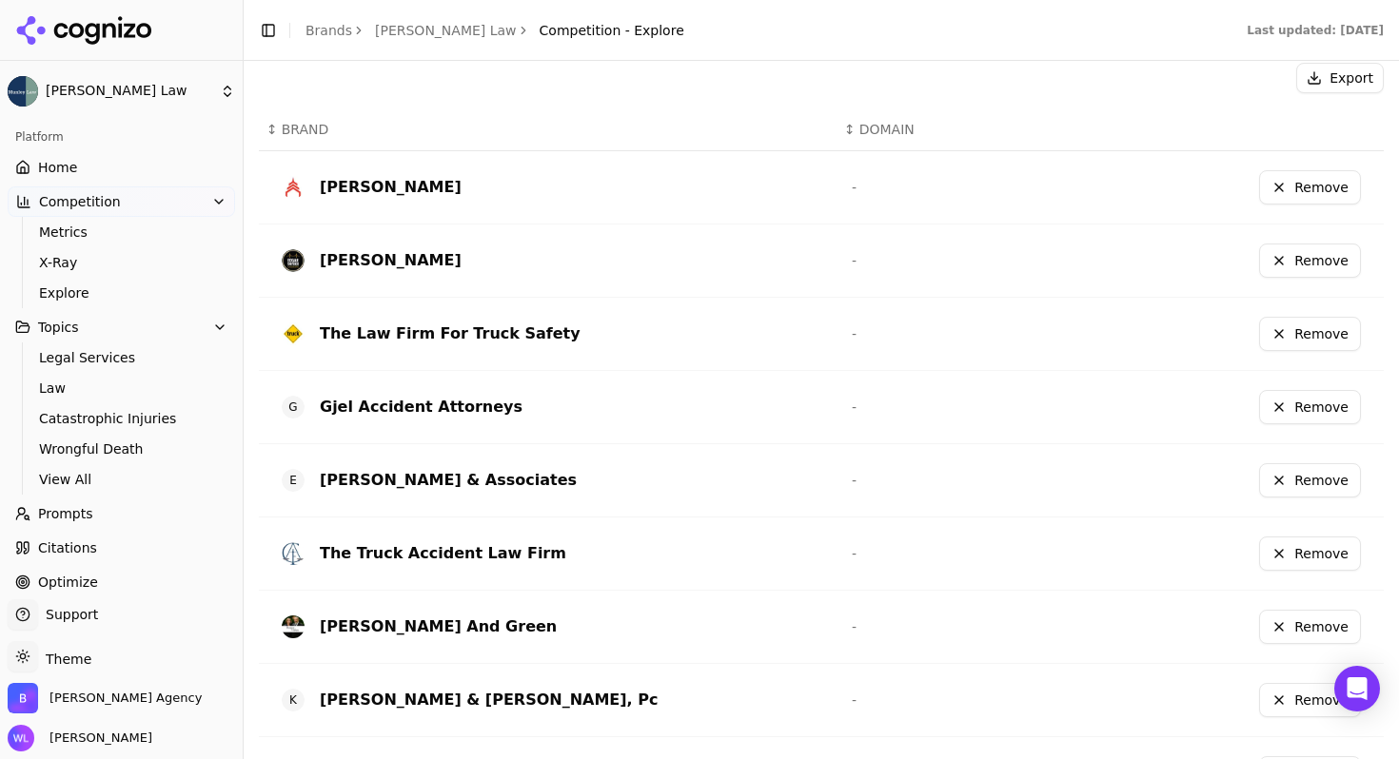
click at [1300, 401] on button "Remove" at bounding box center [1310, 407] width 102 height 34
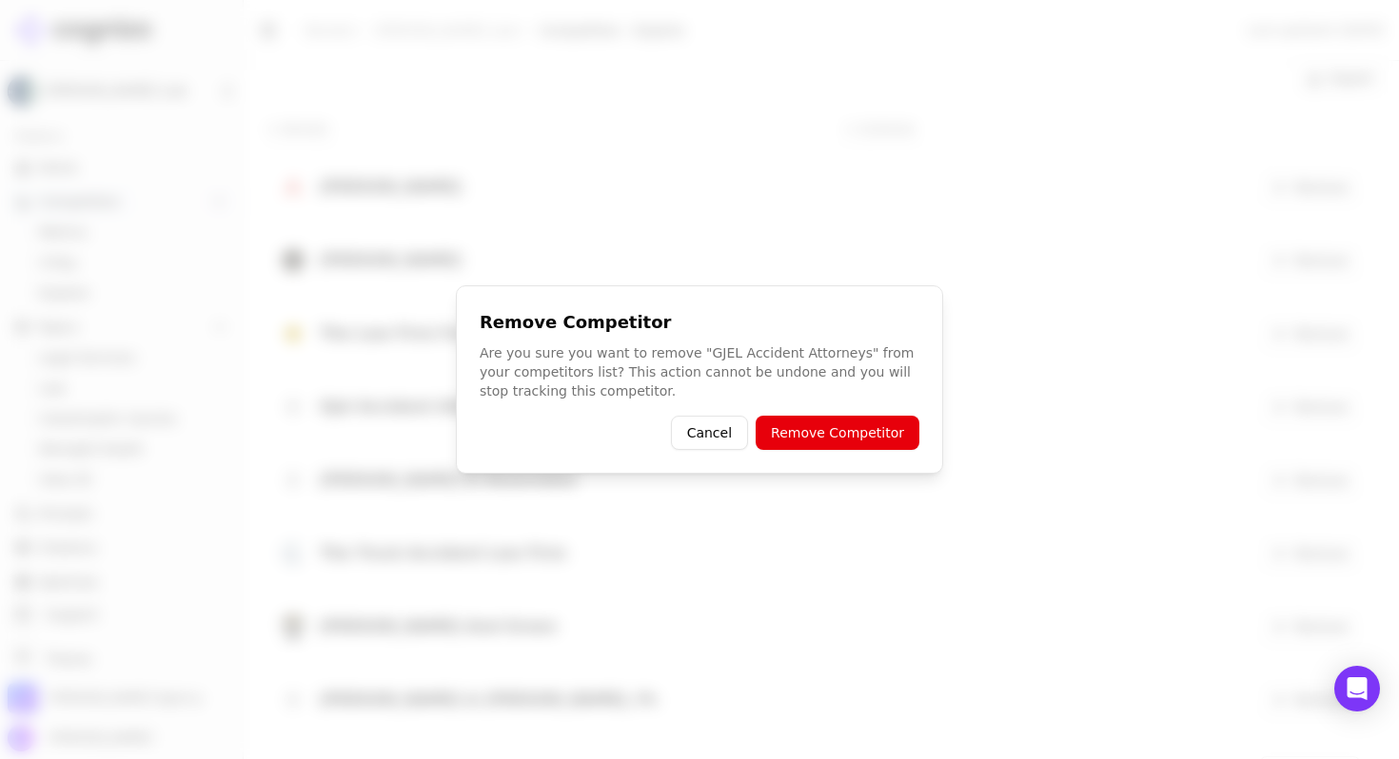
click at [843, 439] on button "Remove Competitor" at bounding box center [838, 433] width 164 height 34
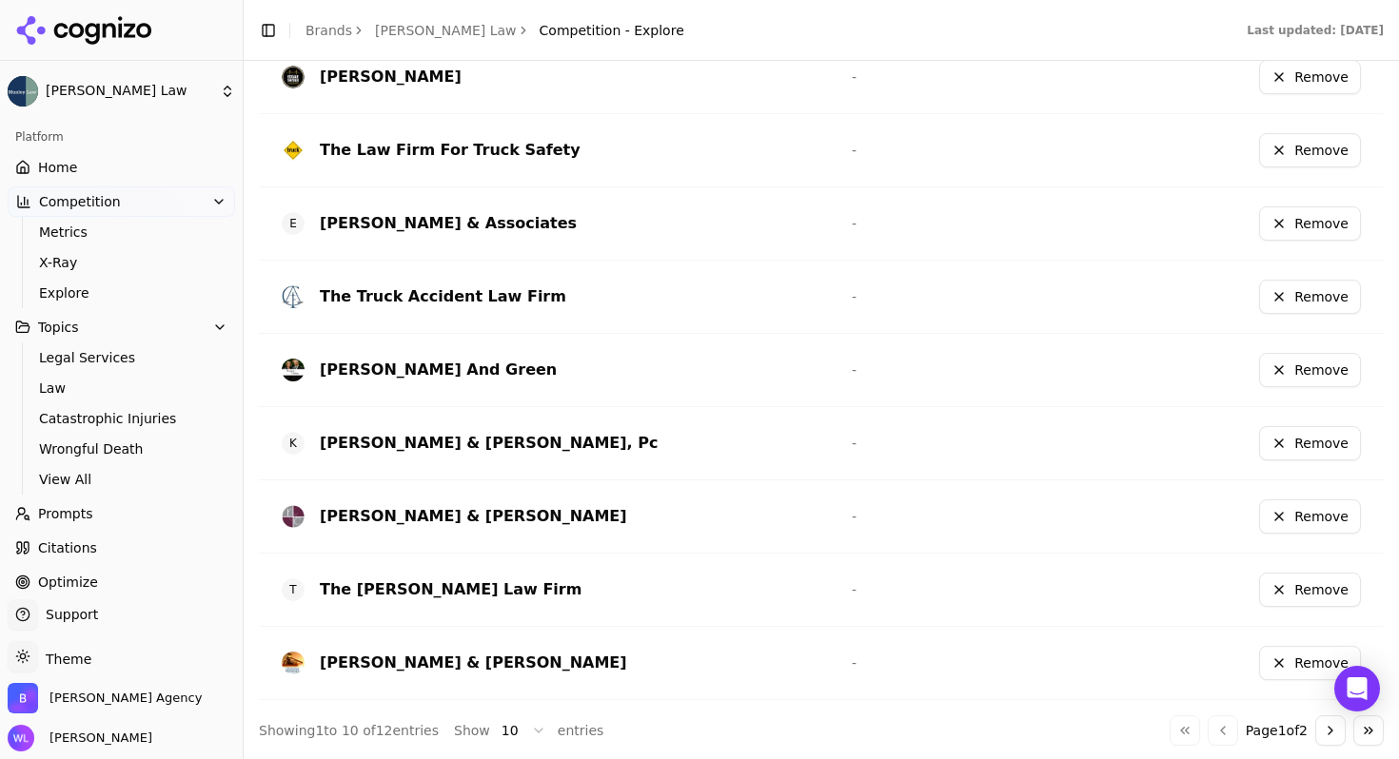
scroll to position [702, 0]
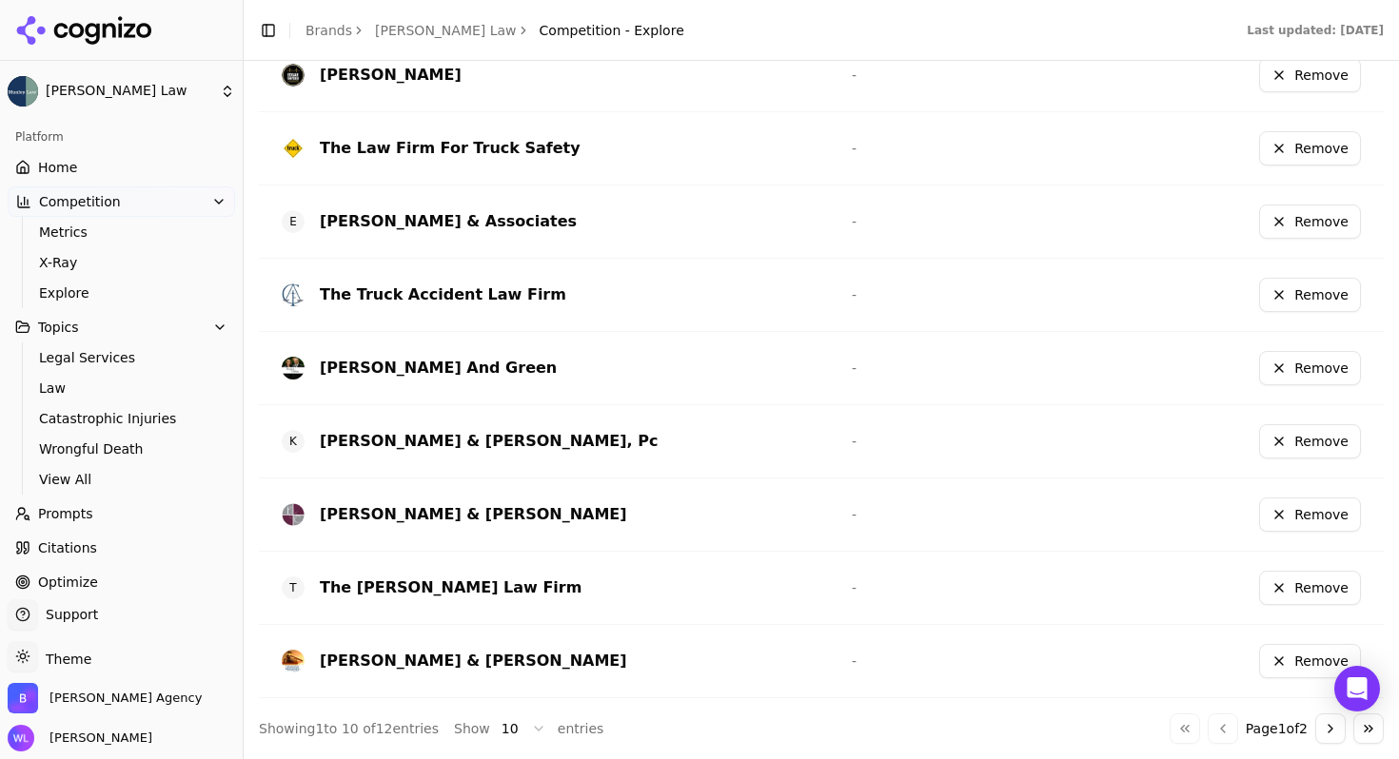
click at [1323, 734] on button "Go to next page" at bounding box center [1330, 729] width 30 height 30
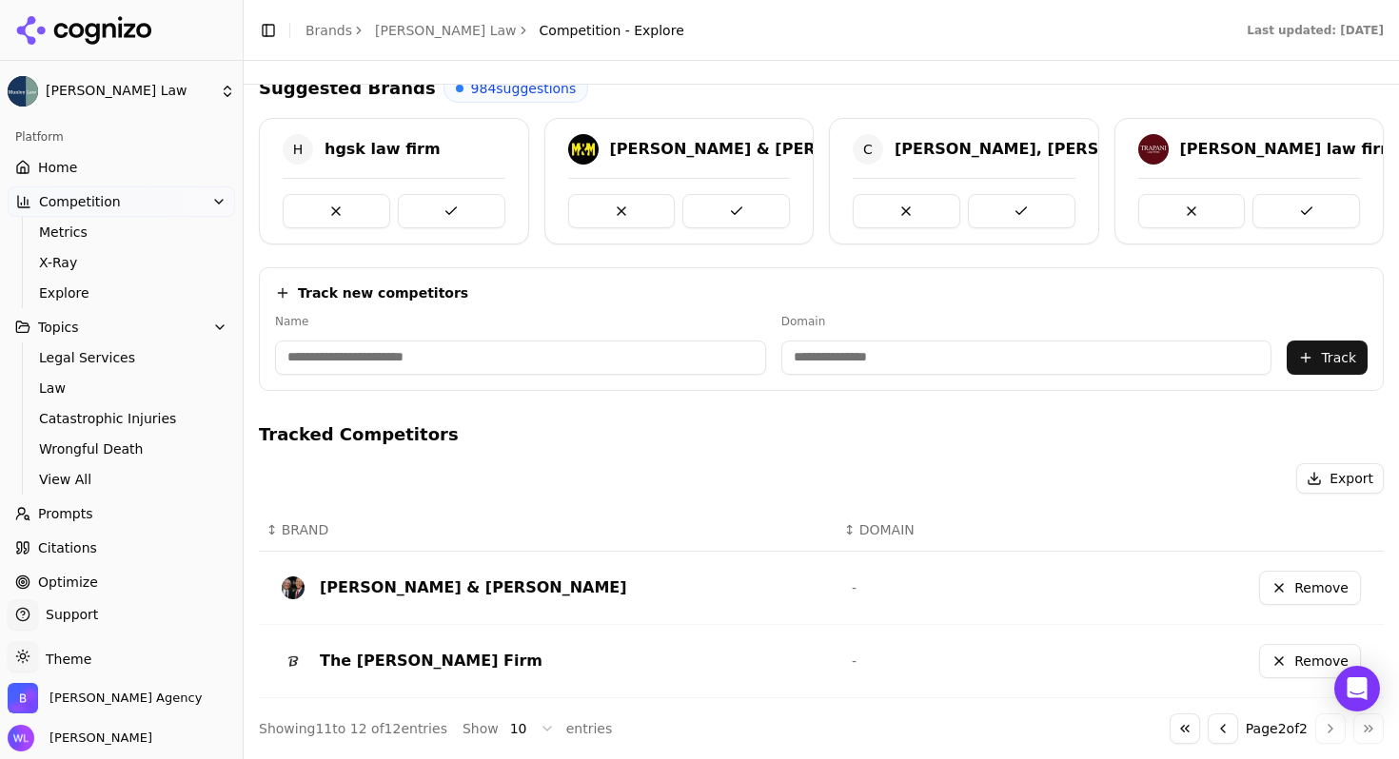
scroll to position [116, 0]
click at [496, 370] on input at bounding box center [520, 358] width 491 height 34
type input "**********"
click at [817, 332] on div "Domain" at bounding box center [903, 344] width 408 height 61
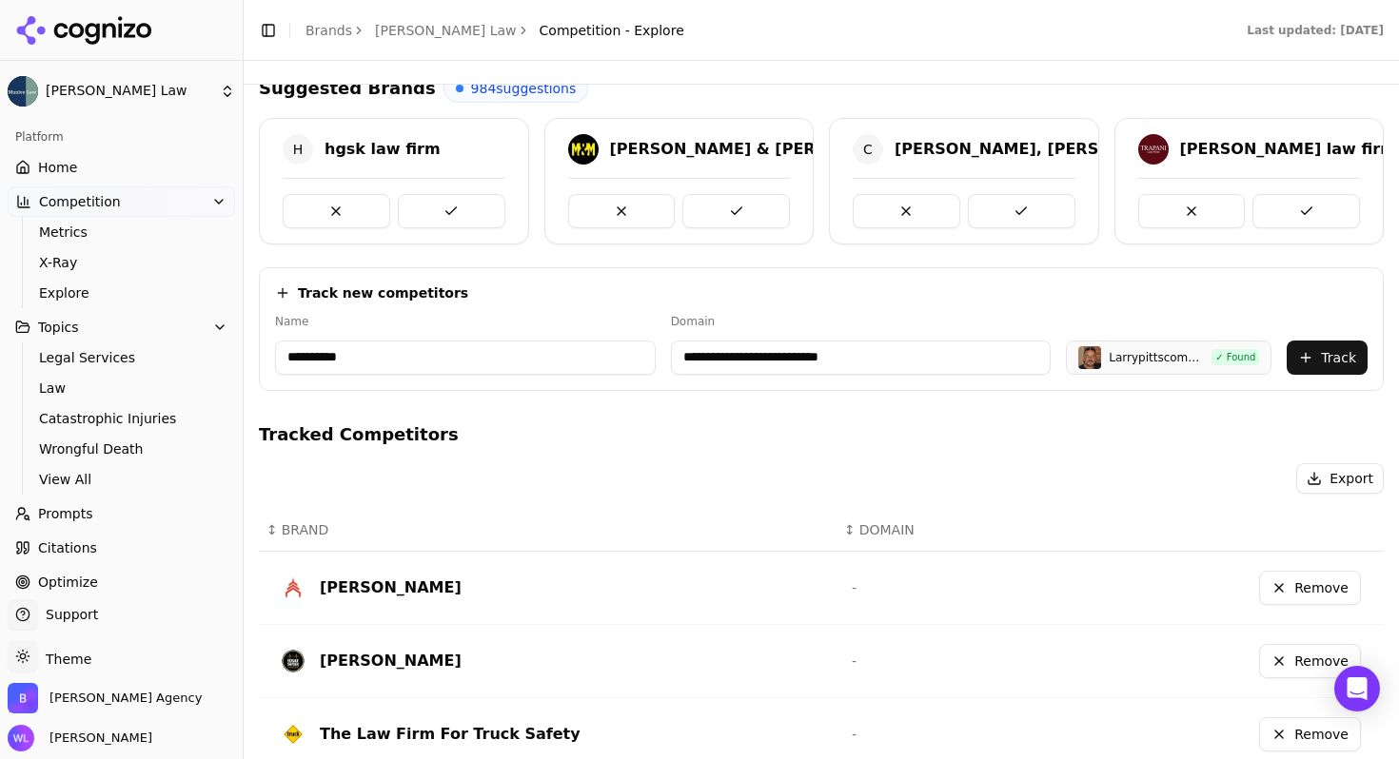
click at [964, 346] on input "**********" at bounding box center [861, 358] width 381 height 34
click at [962, 345] on input "**********" at bounding box center [861, 358] width 381 height 34
click at [917, 346] on input "**********" at bounding box center [861, 358] width 381 height 34
drag, startPoint x: 897, startPoint y: 358, endPoint x: 569, endPoint y: 325, distance: 329.9
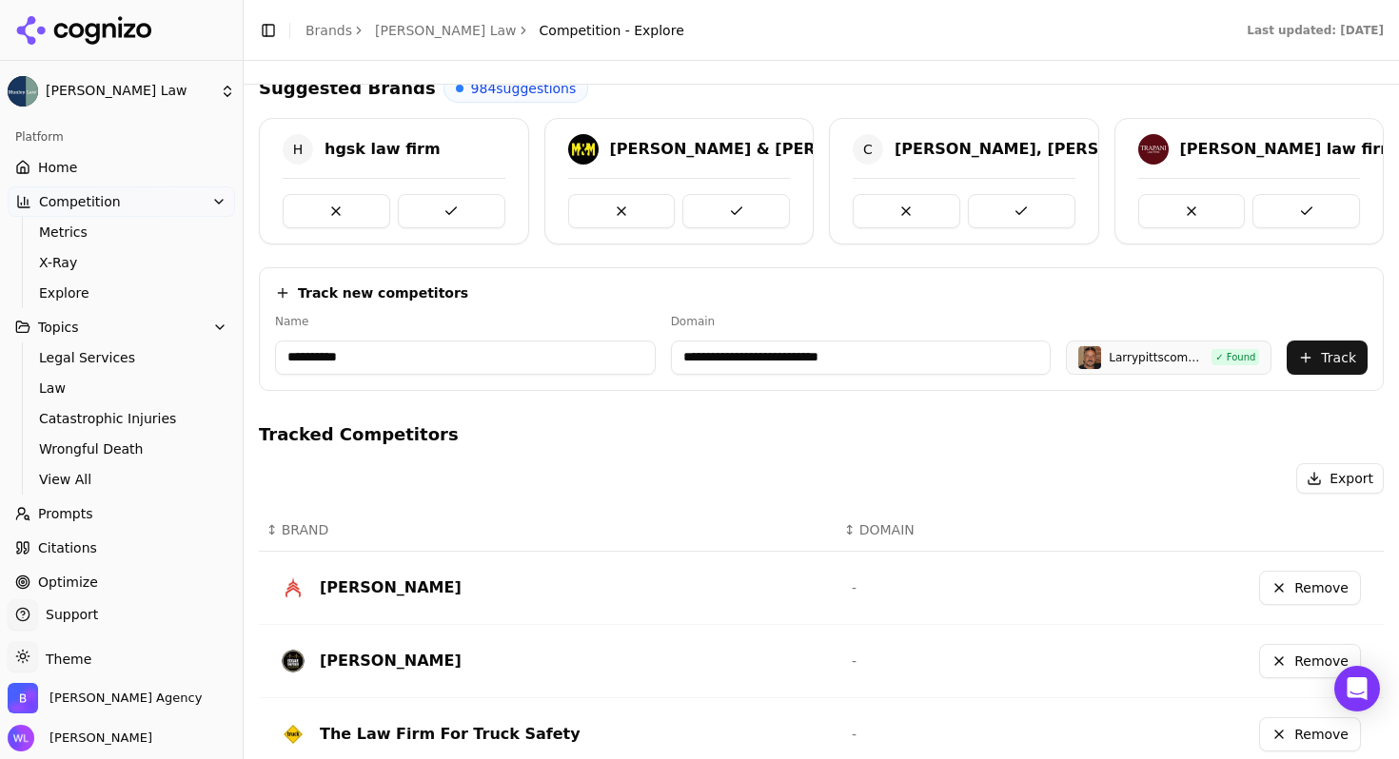
click at [569, 325] on div "**********" at bounding box center [821, 344] width 1092 height 61
paste input
click at [887, 284] on div "Track new competitors" at bounding box center [821, 293] width 1092 height 19
click at [1316, 352] on button "Track" at bounding box center [1327, 358] width 81 height 34
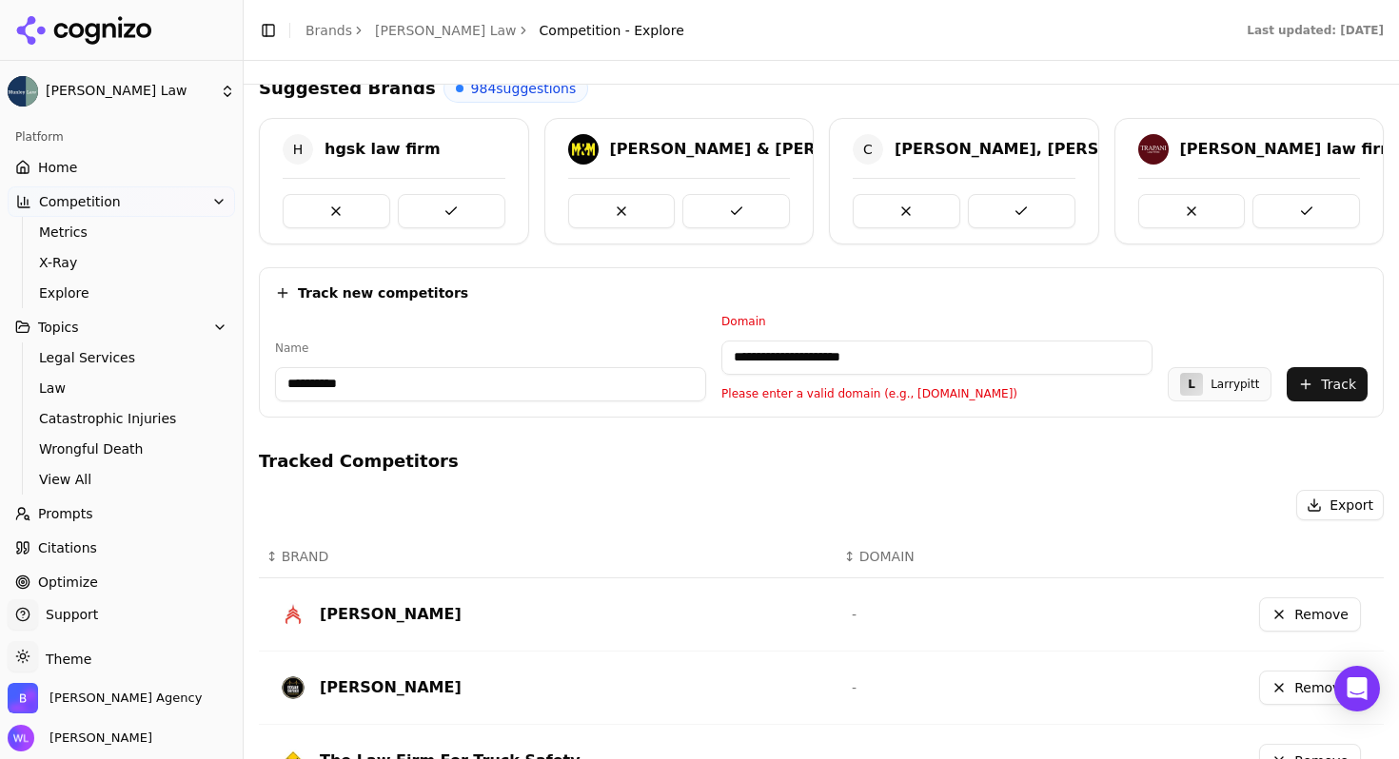
drag, startPoint x: 771, startPoint y: 358, endPoint x: 640, endPoint y: 353, distance: 130.5
click at [640, 353] on div "**********" at bounding box center [821, 358] width 1092 height 88
click at [915, 361] on input "**********" at bounding box center [896, 358] width 404 height 34
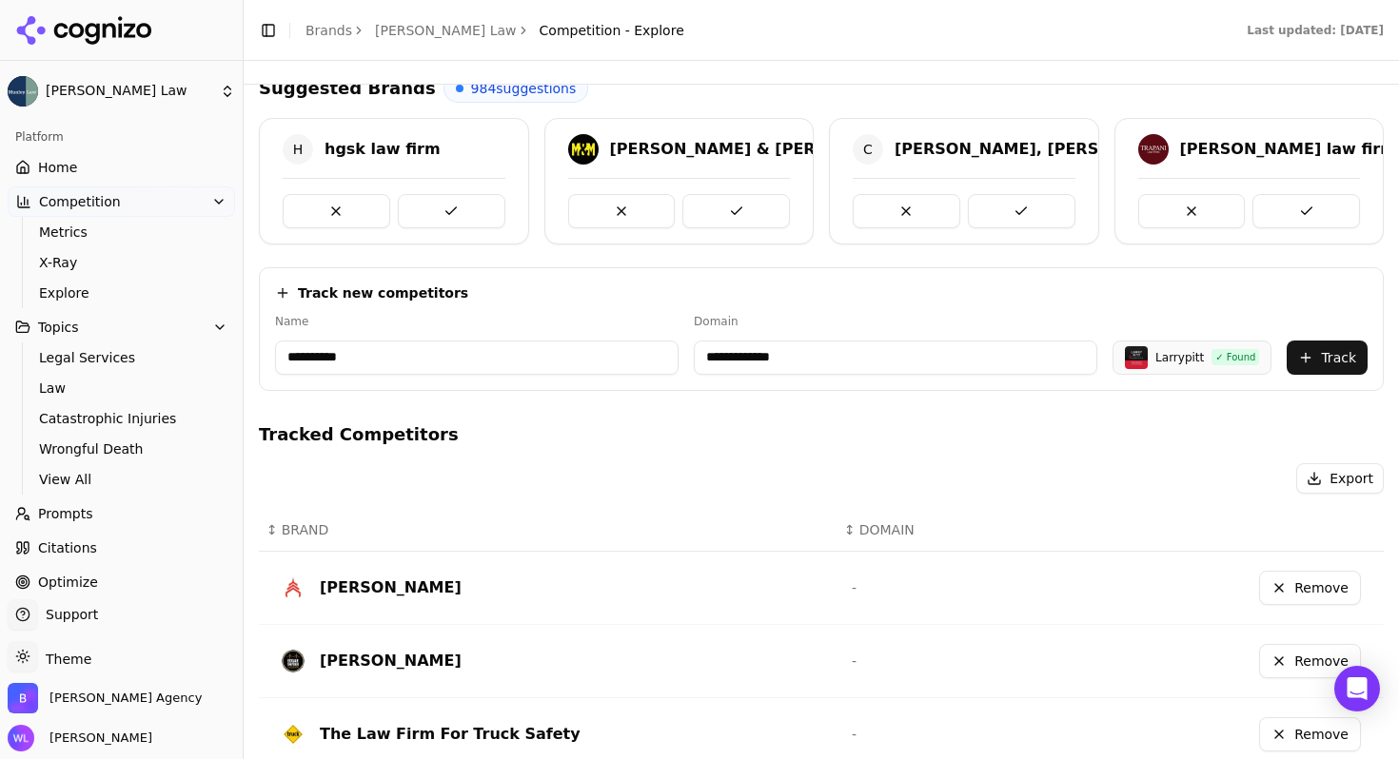
type input "**********"
click at [1337, 358] on button "Track" at bounding box center [1327, 358] width 81 height 34
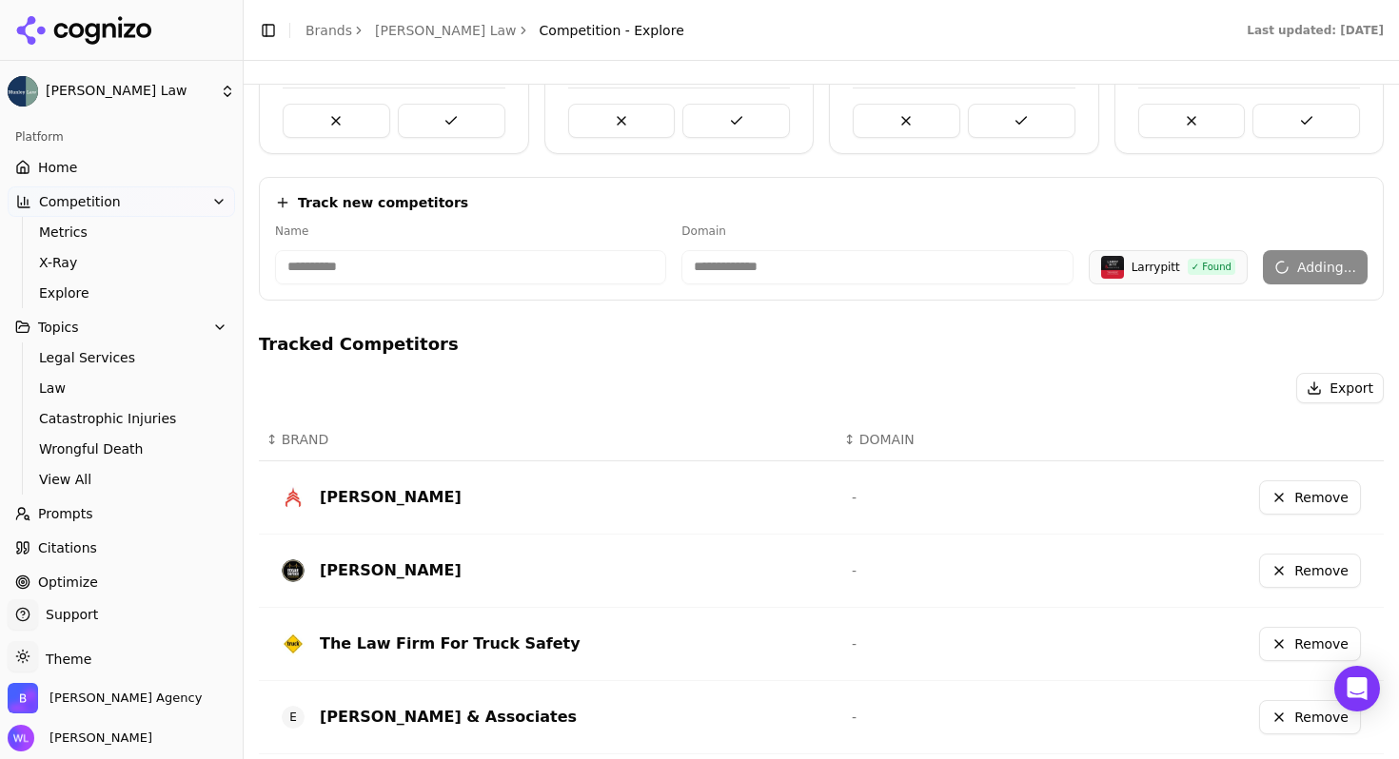
scroll to position [60, 0]
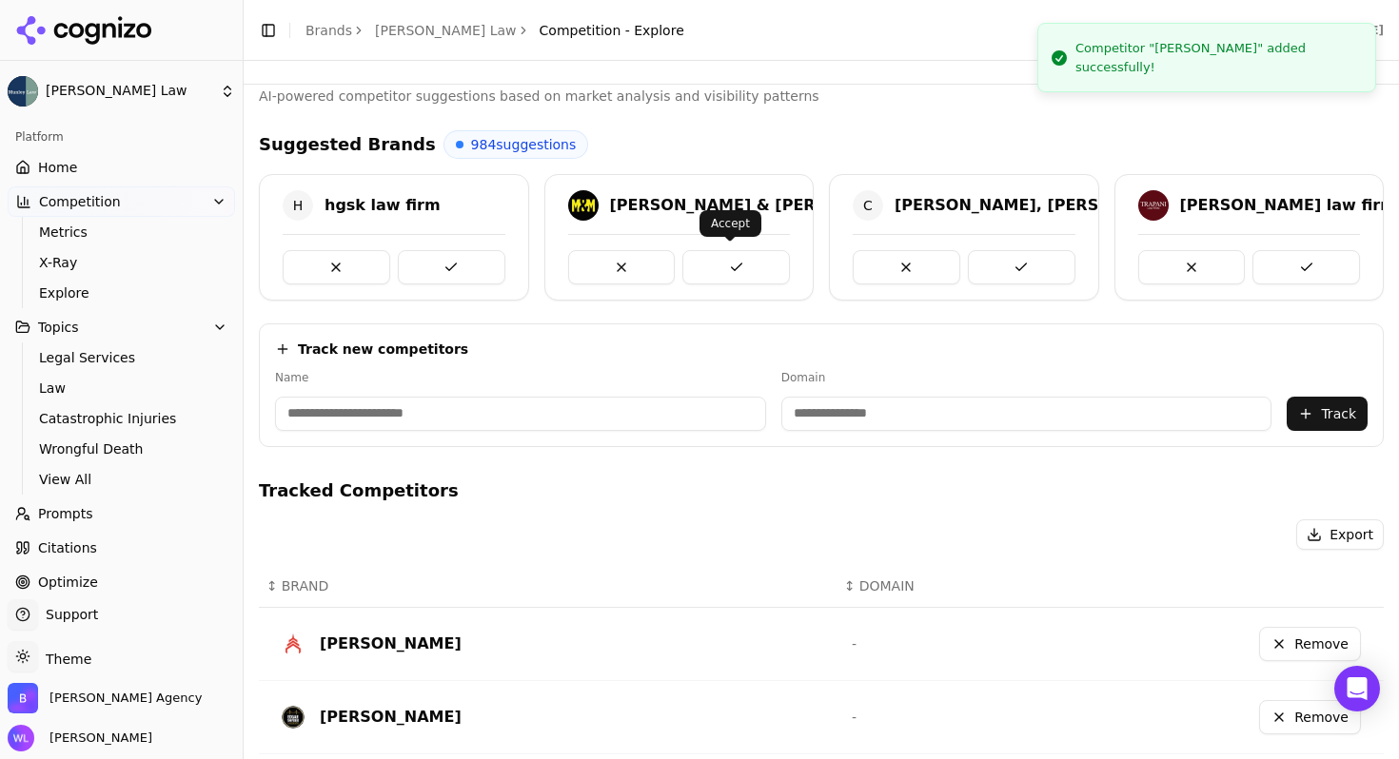
click at [726, 263] on button at bounding box center [736, 267] width 108 height 34
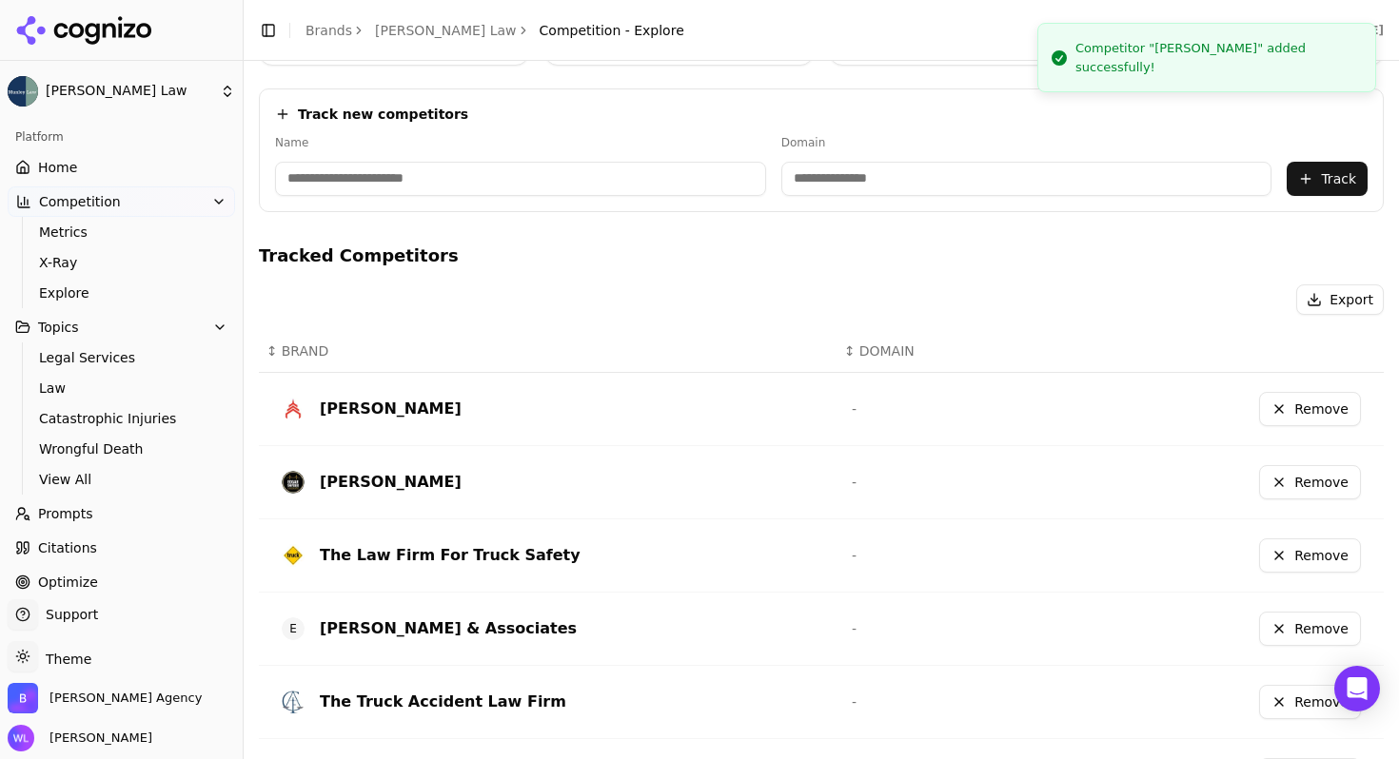
scroll to position [439, 0]
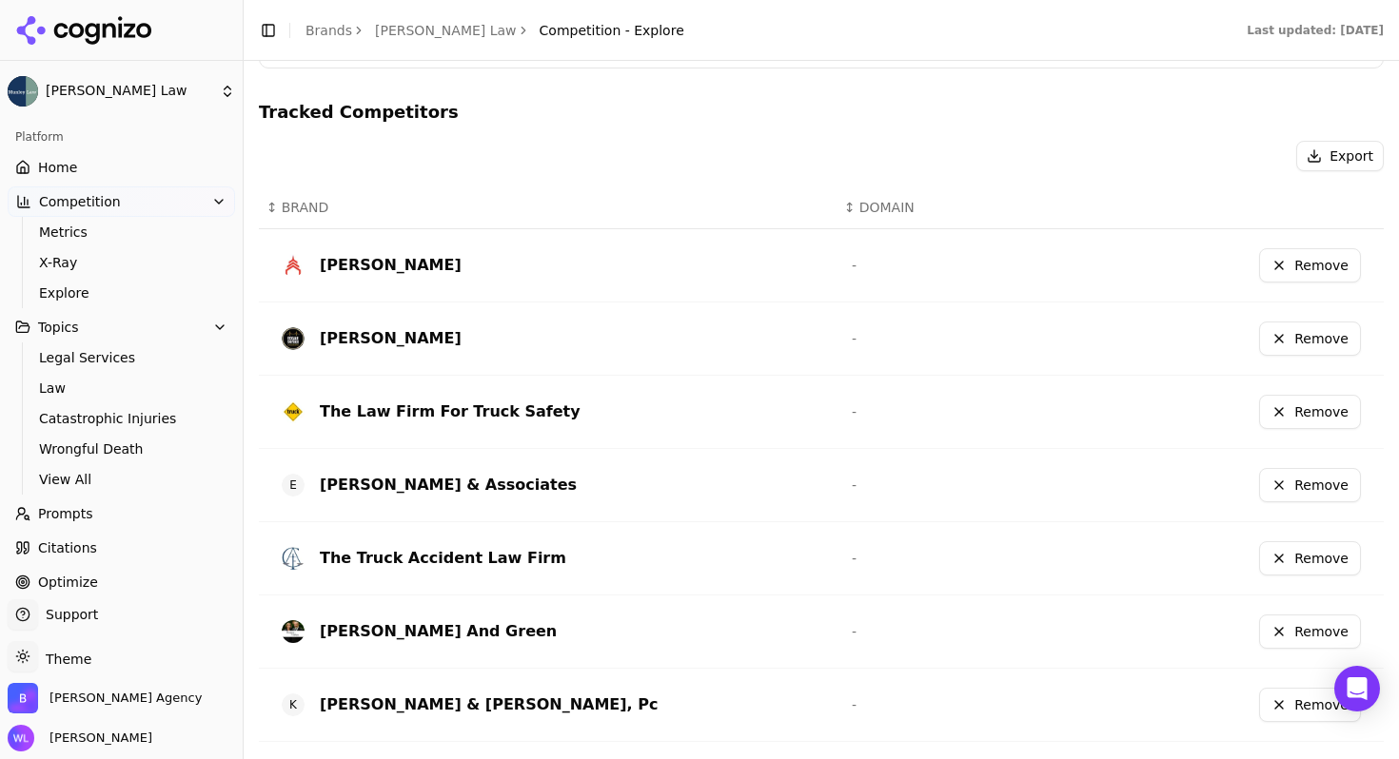
click at [1288, 412] on button "Remove" at bounding box center [1310, 412] width 102 height 34
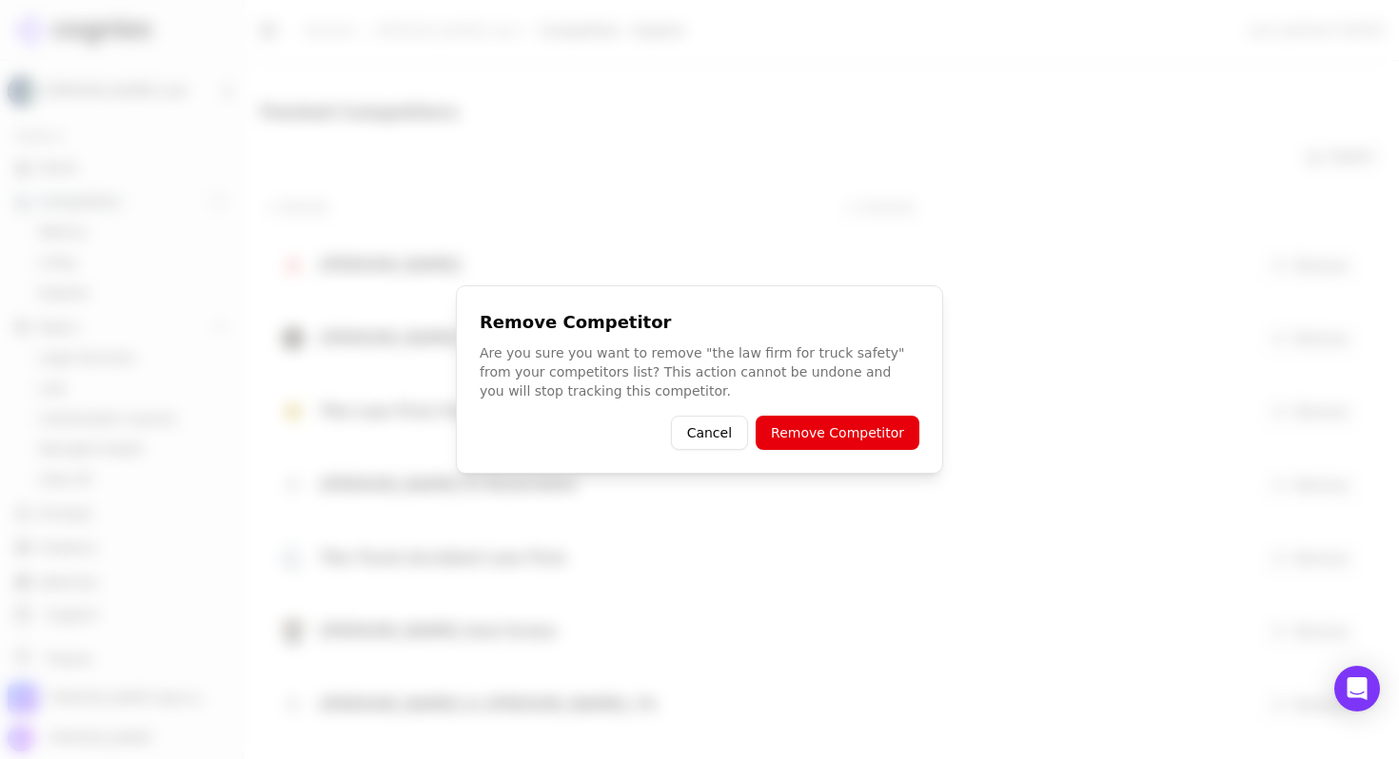
click at [821, 422] on button "Remove Competitor" at bounding box center [838, 433] width 164 height 34
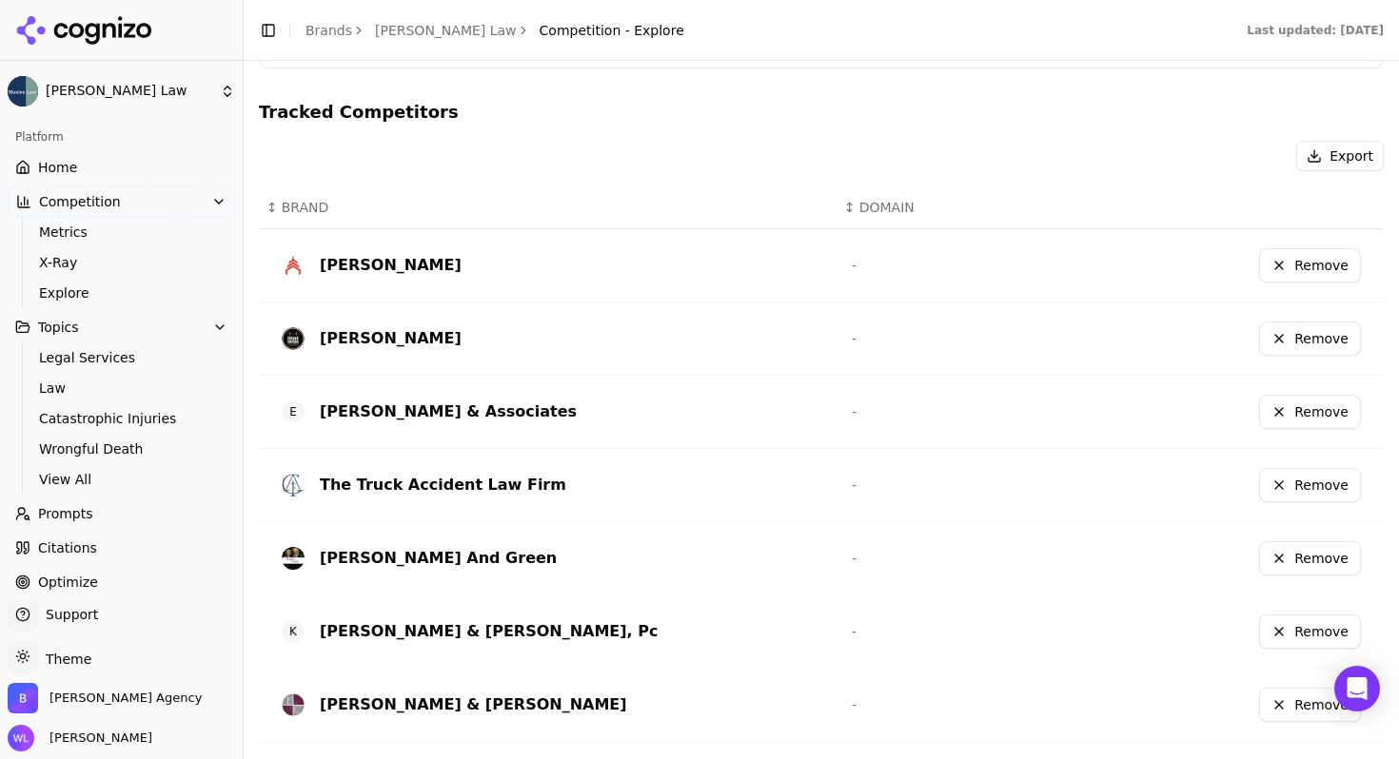
click at [1300, 488] on button "Remove" at bounding box center [1310, 485] width 102 height 34
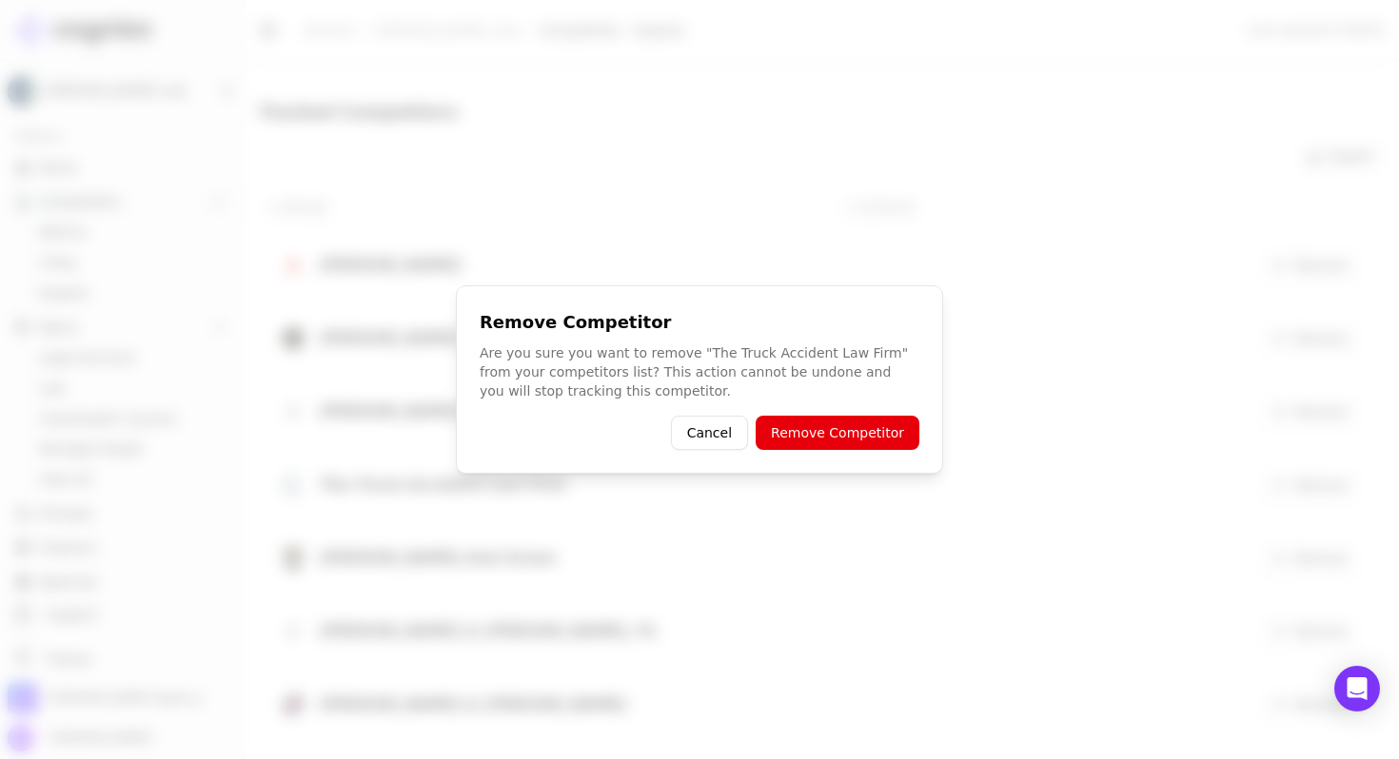
click at [856, 441] on button "Remove Competitor" at bounding box center [838, 433] width 164 height 34
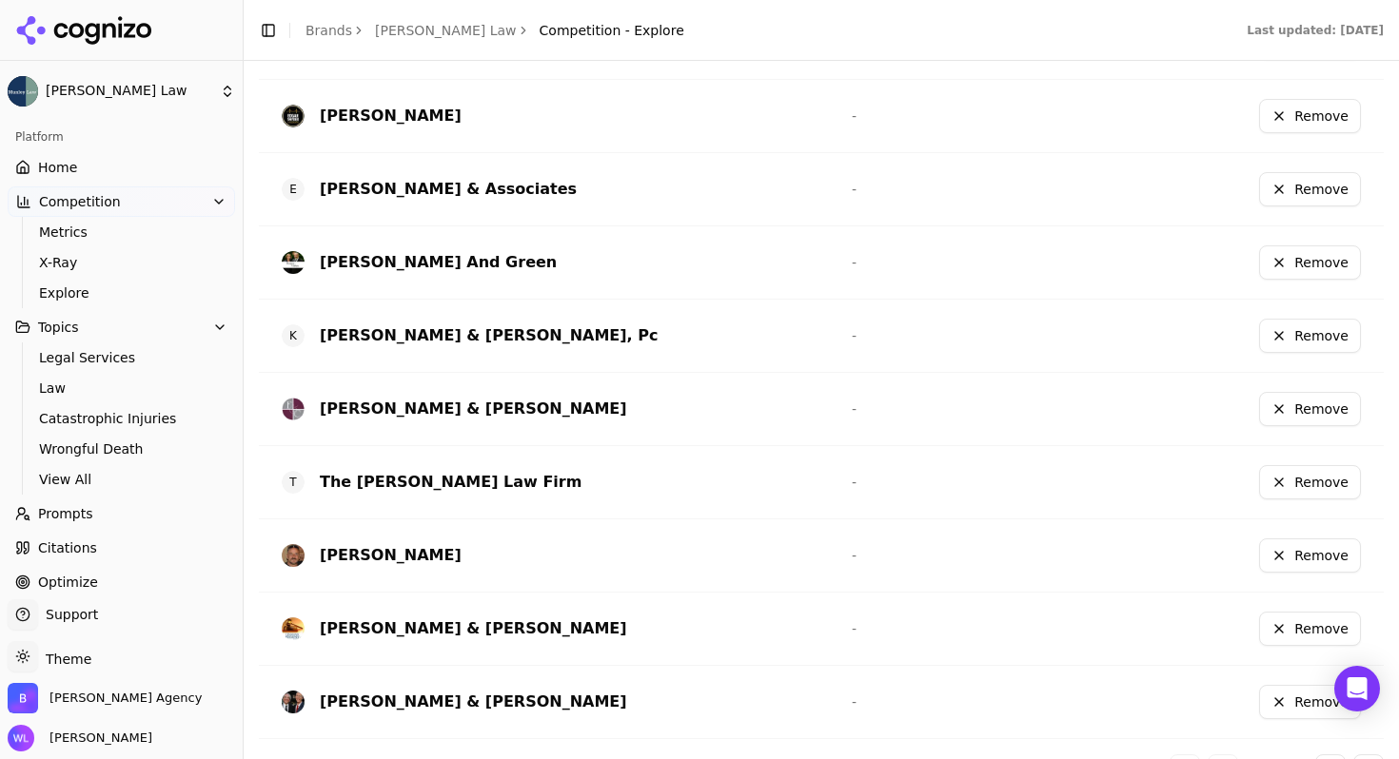
scroll to position [702, 0]
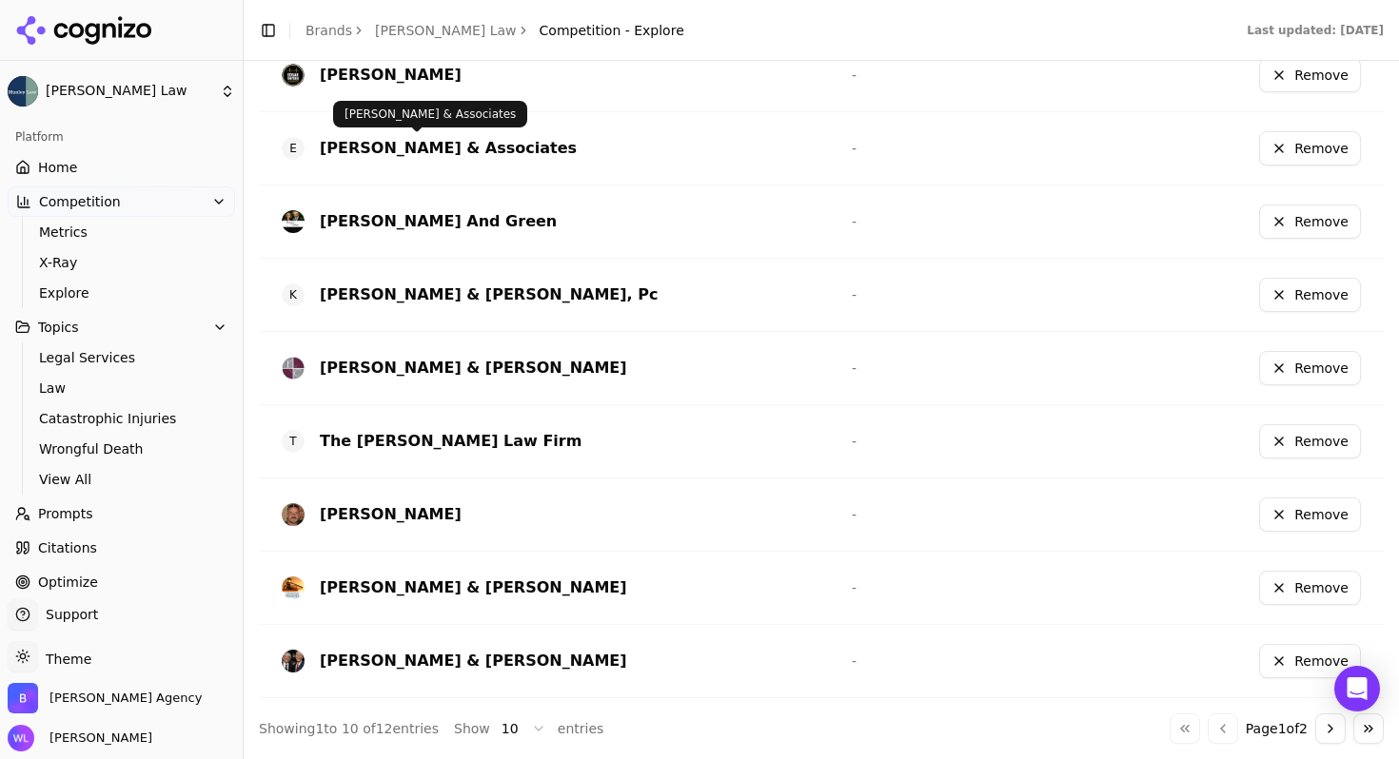
click at [452, 147] on div "[PERSON_NAME] & Associates" at bounding box center [448, 148] width 257 height 23
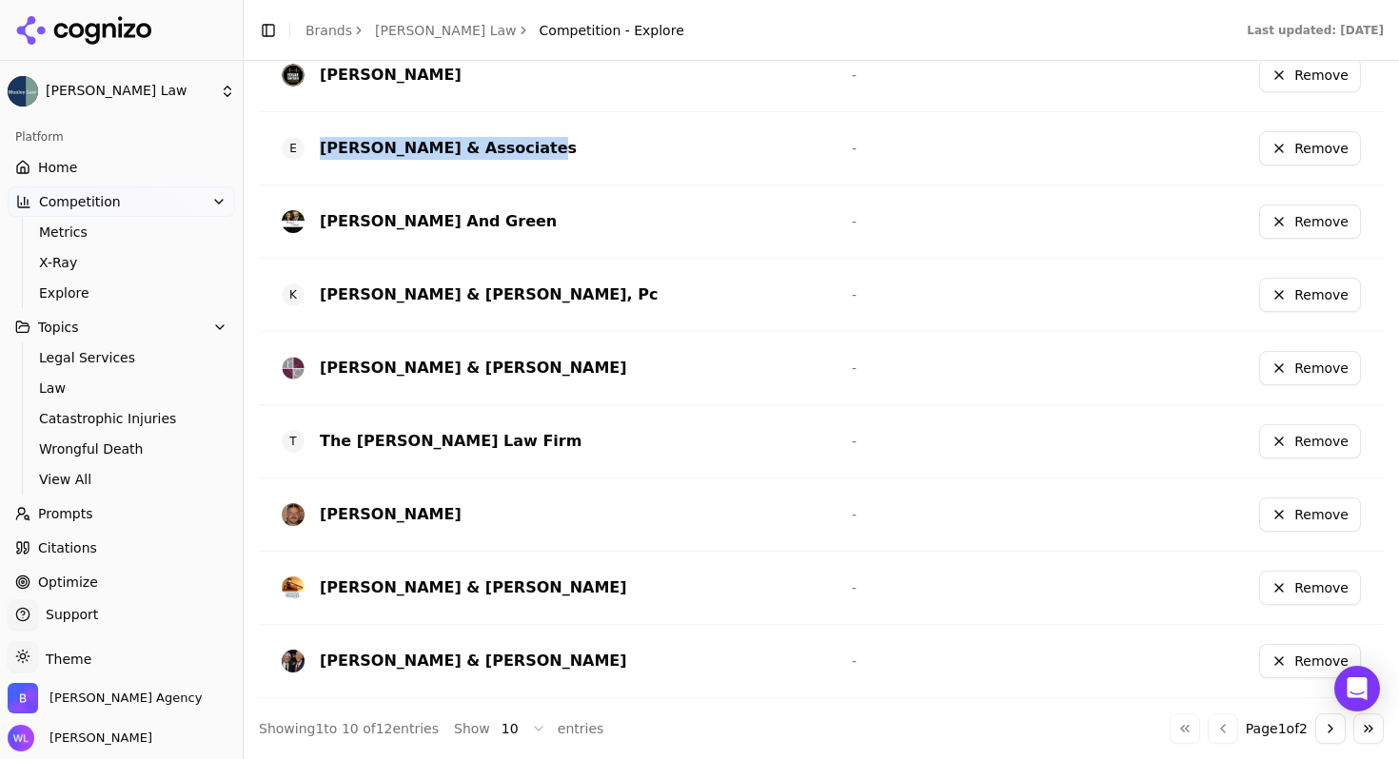
drag, startPoint x: 323, startPoint y: 150, endPoint x: 586, endPoint y: 155, distance: 263.7
click at [586, 155] on div "E [PERSON_NAME] & Associates" at bounding box center [552, 148] width 540 height 30
copy div "[PERSON_NAME] & Associates"
click at [1275, 155] on button "Remove" at bounding box center [1310, 148] width 102 height 34
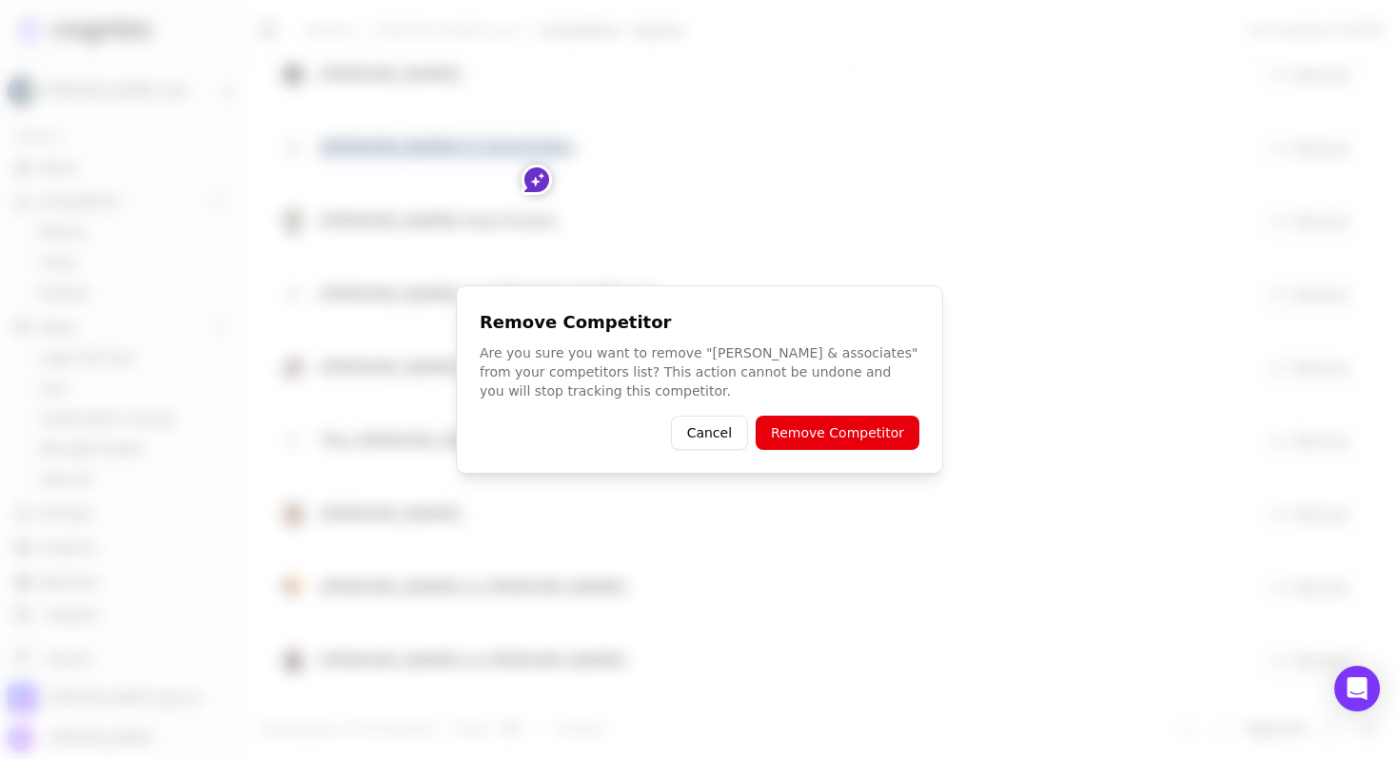
click at [839, 435] on button "Remove Competitor" at bounding box center [838, 433] width 164 height 34
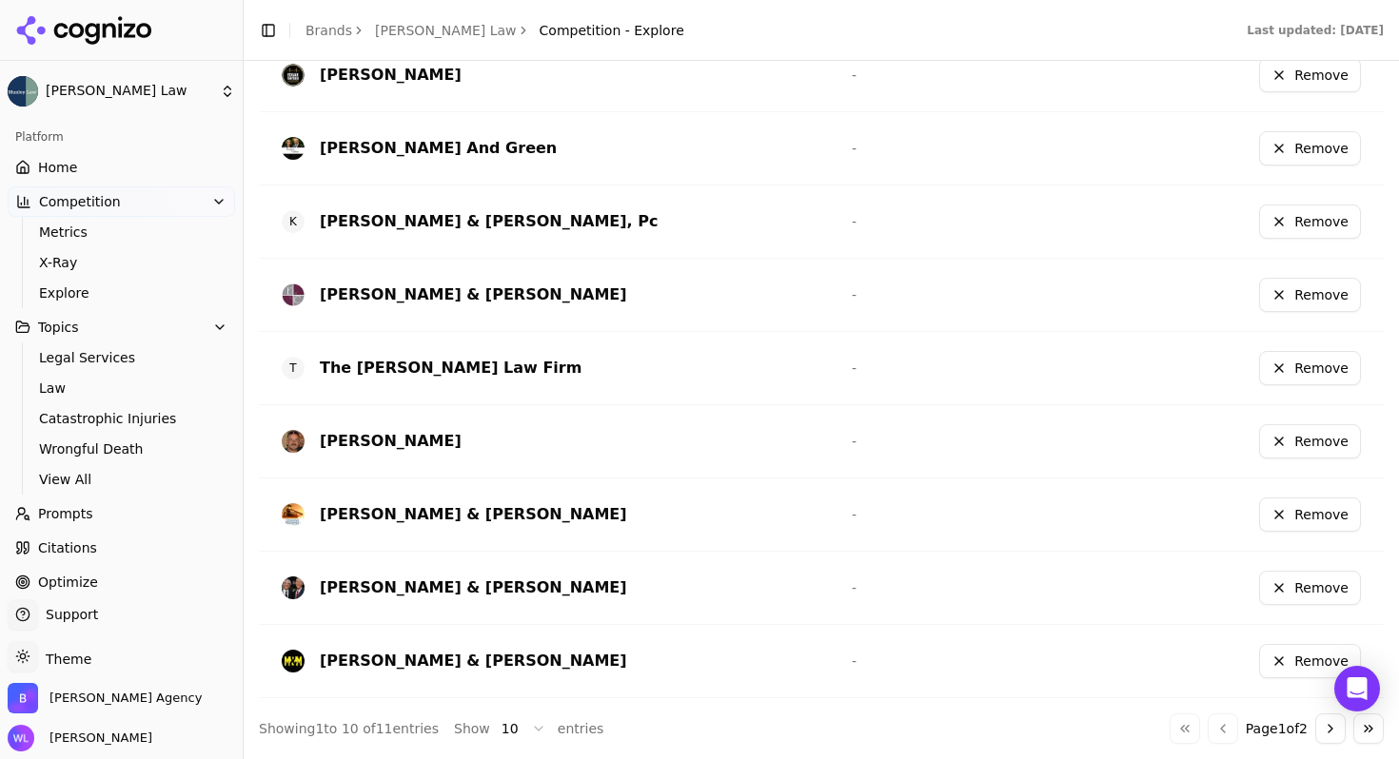
click at [1317, 728] on button "Go to next page" at bounding box center [1330, 729] width 30 height 30
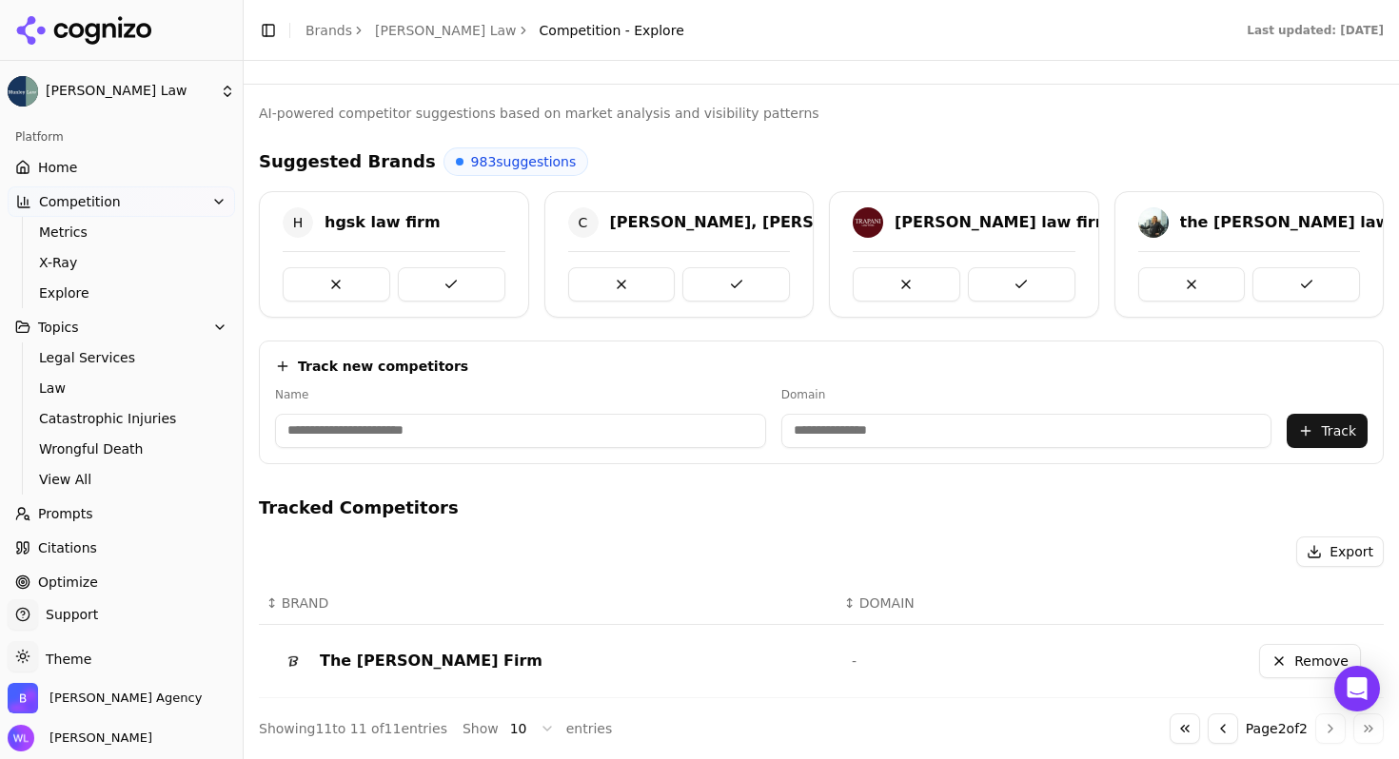
click at [1298, 661] on button "Remove" at bounding box center [1310, 661] width 102 height 34
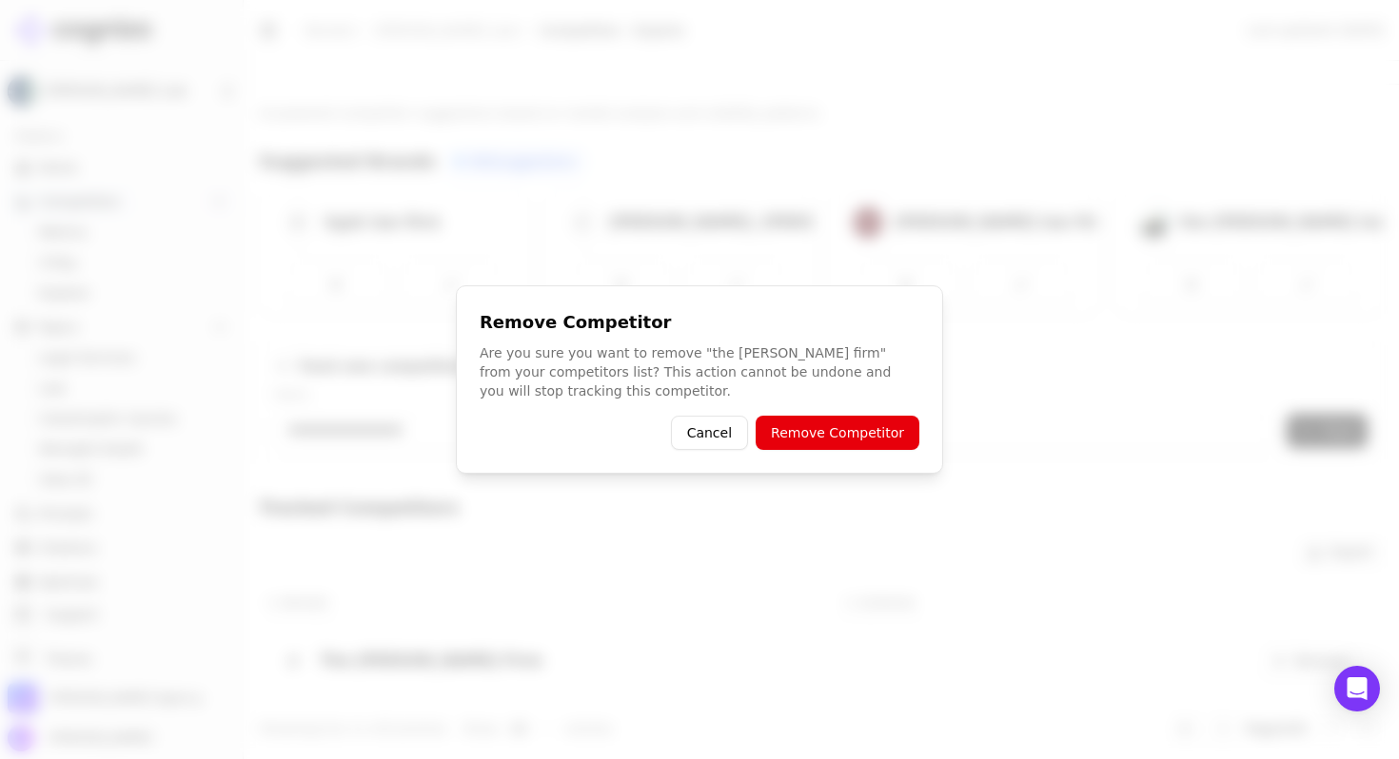
click at [853, 430] on button "Remove Competitor" at bounding box center [838, 433] width 164 height 34
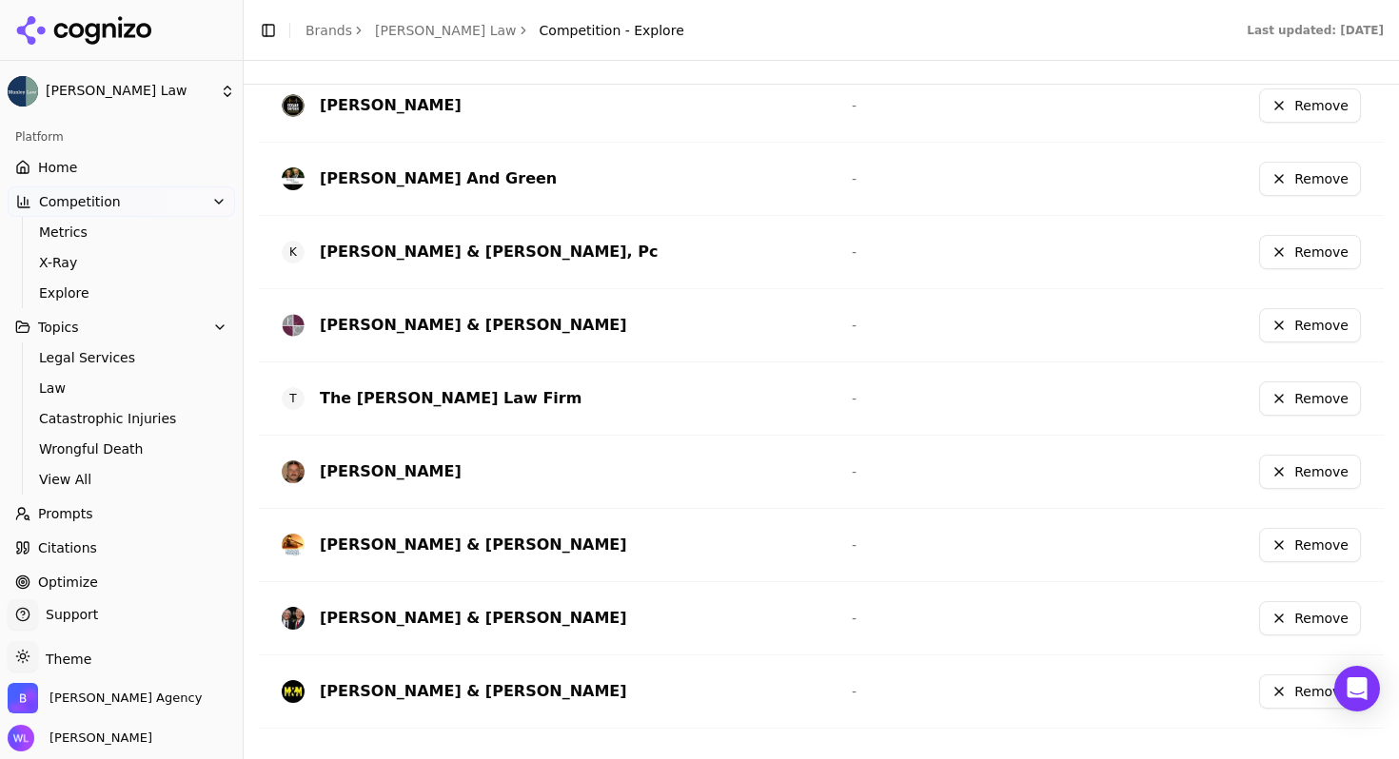
scroll to position [0, 0]
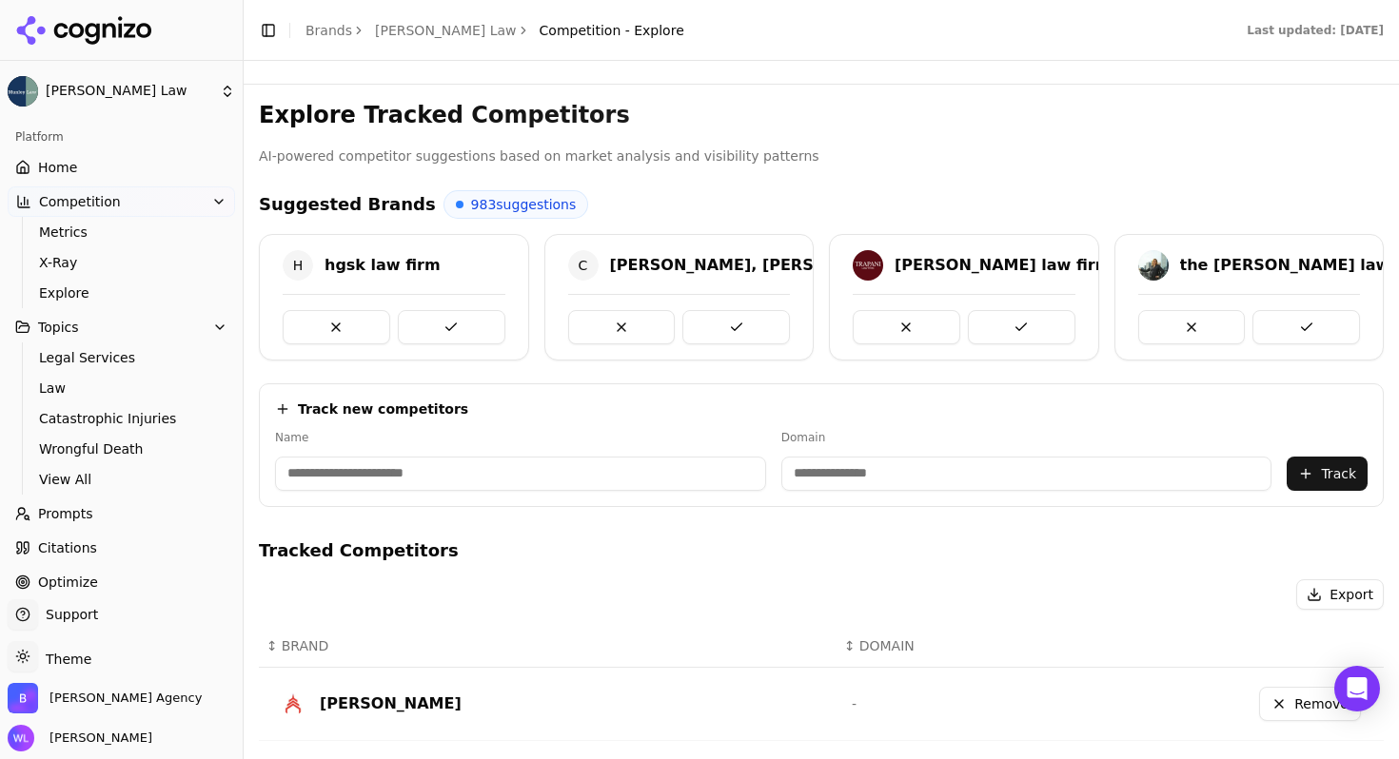
click at [66, 167] on span "Home" at bounding box center [57, 167] width 39 height 19
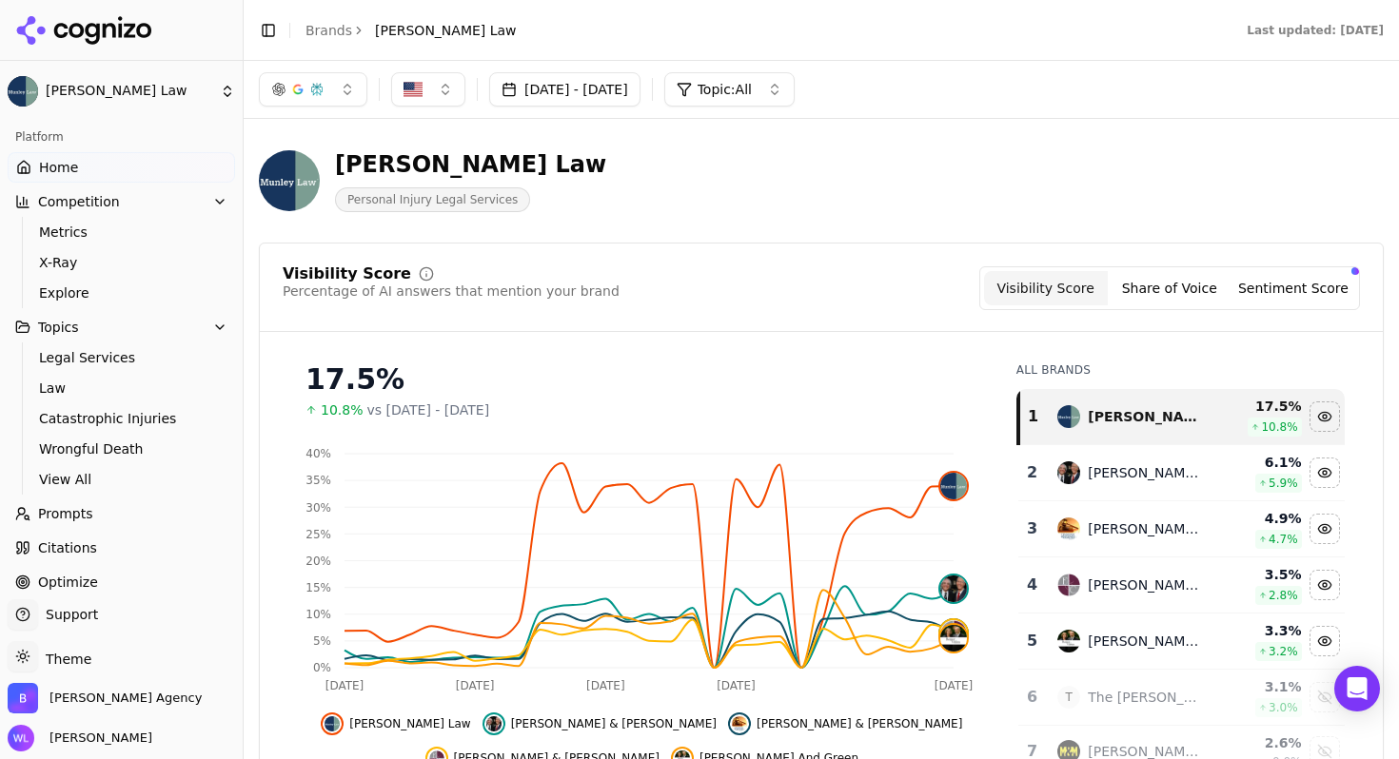
click at [795, 78] on button "Topic: All" at bounding box center [729, 89] width 130 height 34
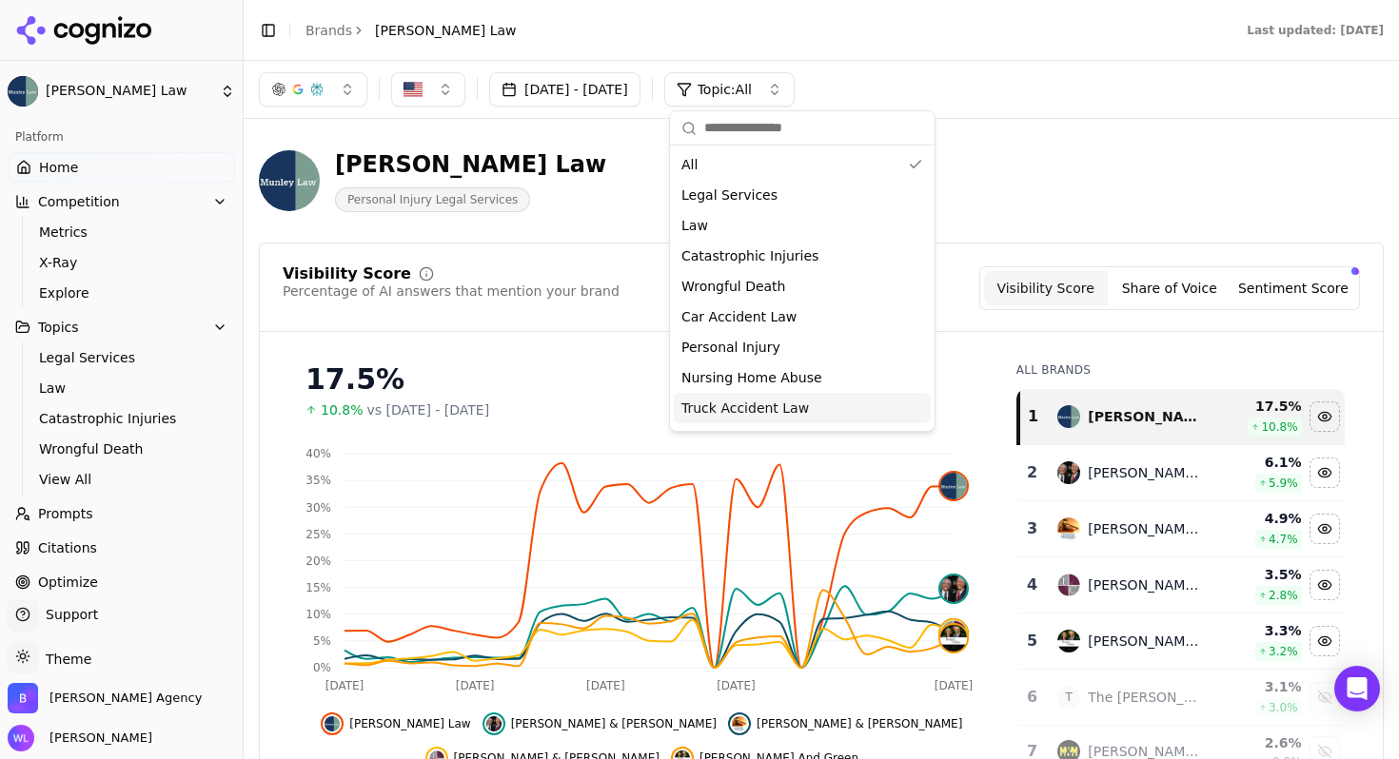
drag, startPoint x: 761, startPoint y: 378, endPoint x: 753, endPoint y: 404, distance: 28.0
click at [753, 404] on div "All Legal Services Law Catastrophic Injuries Wrongful Death Car Accident Law Pe…" at bounding box center [802, 301] width 257 height 305
click at [753, 404] on span "Truck Accident Law" at bounding box center [745, 408] width 128 height 19
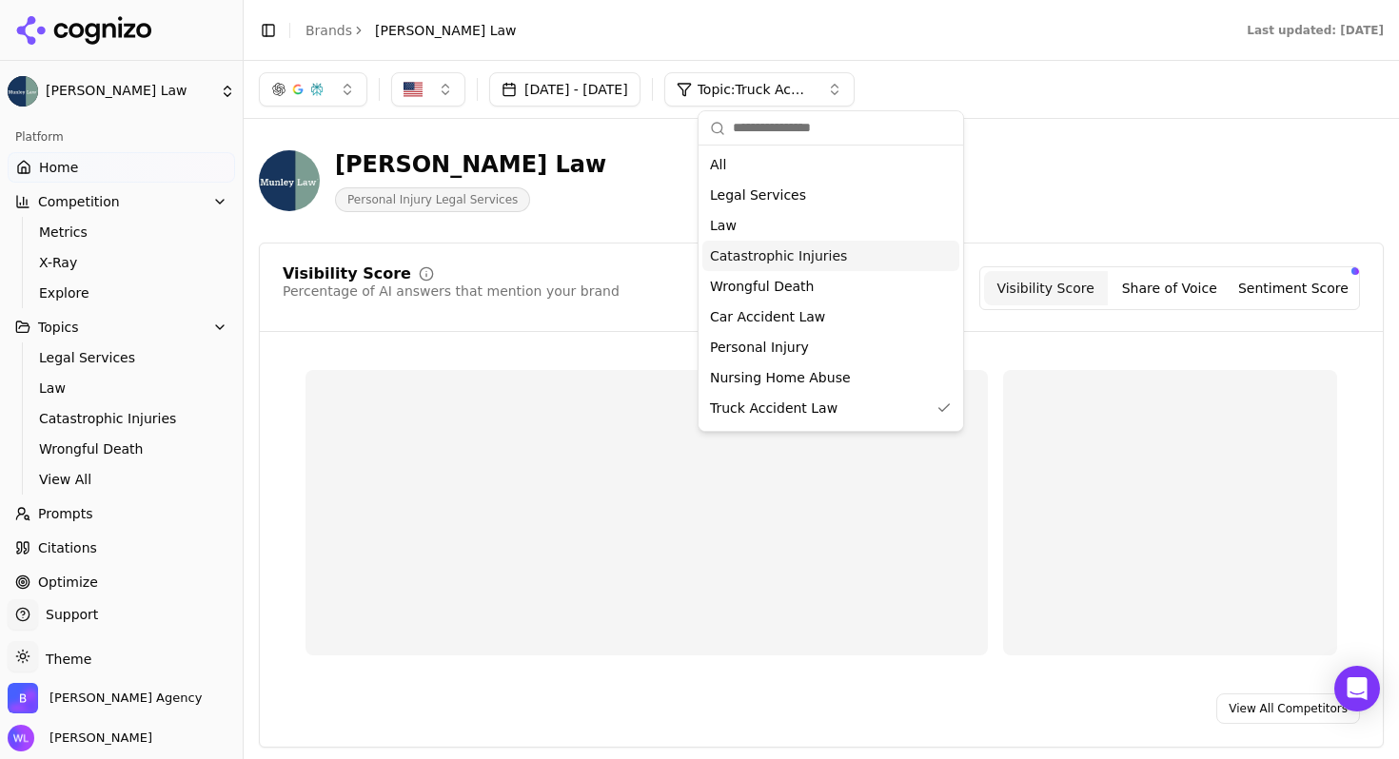
click at [1121, 138] on div "[PERSON_NAME] Law Personal Injury Legal Services" at bounding box center [821, 180] width 1125 height 93
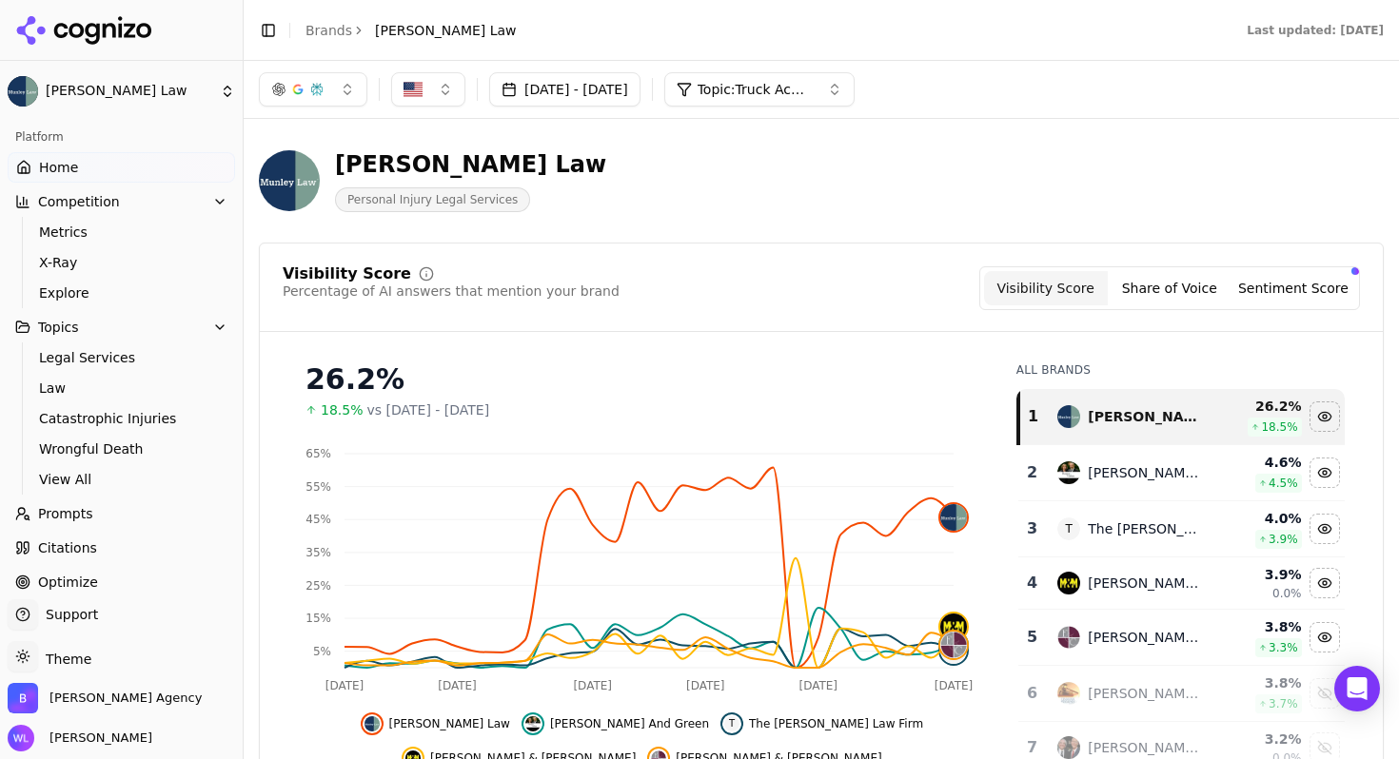
click at [812, 87] on span "Topic: Truck Accident Law" at bounding box center [755, 89] width 114 height 19
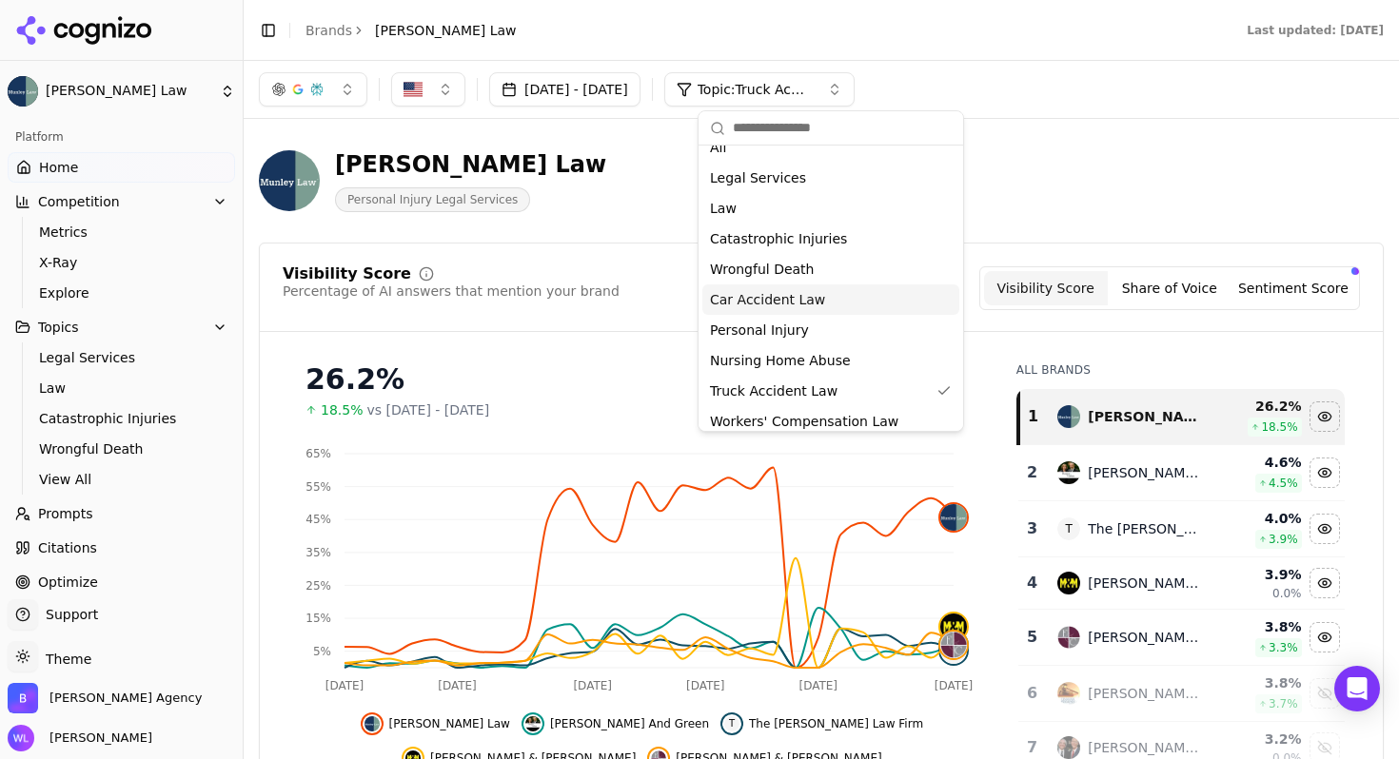
scroll to position [27, 0]
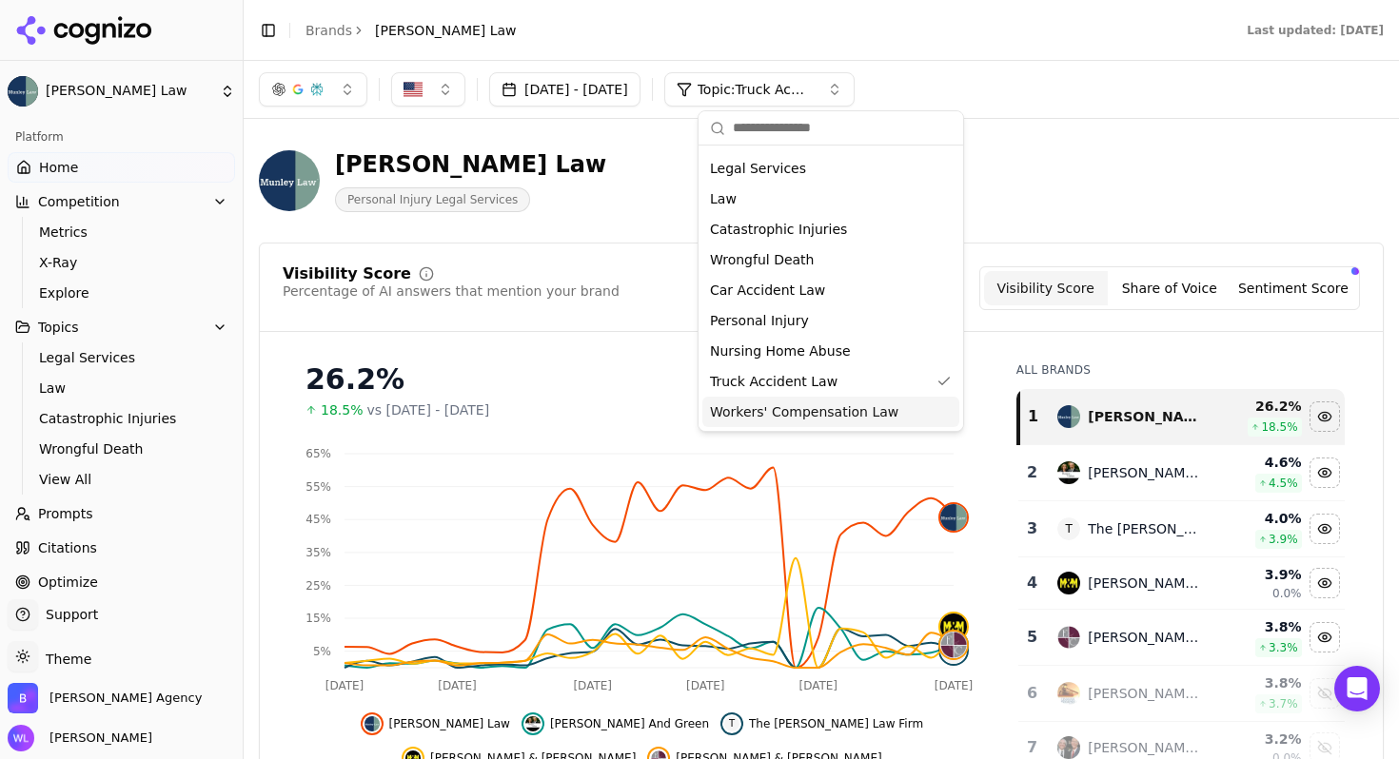
click at [840, 406] on span "Workers' Compensation Law" at bounding box center [804, 412] width 188 height 19
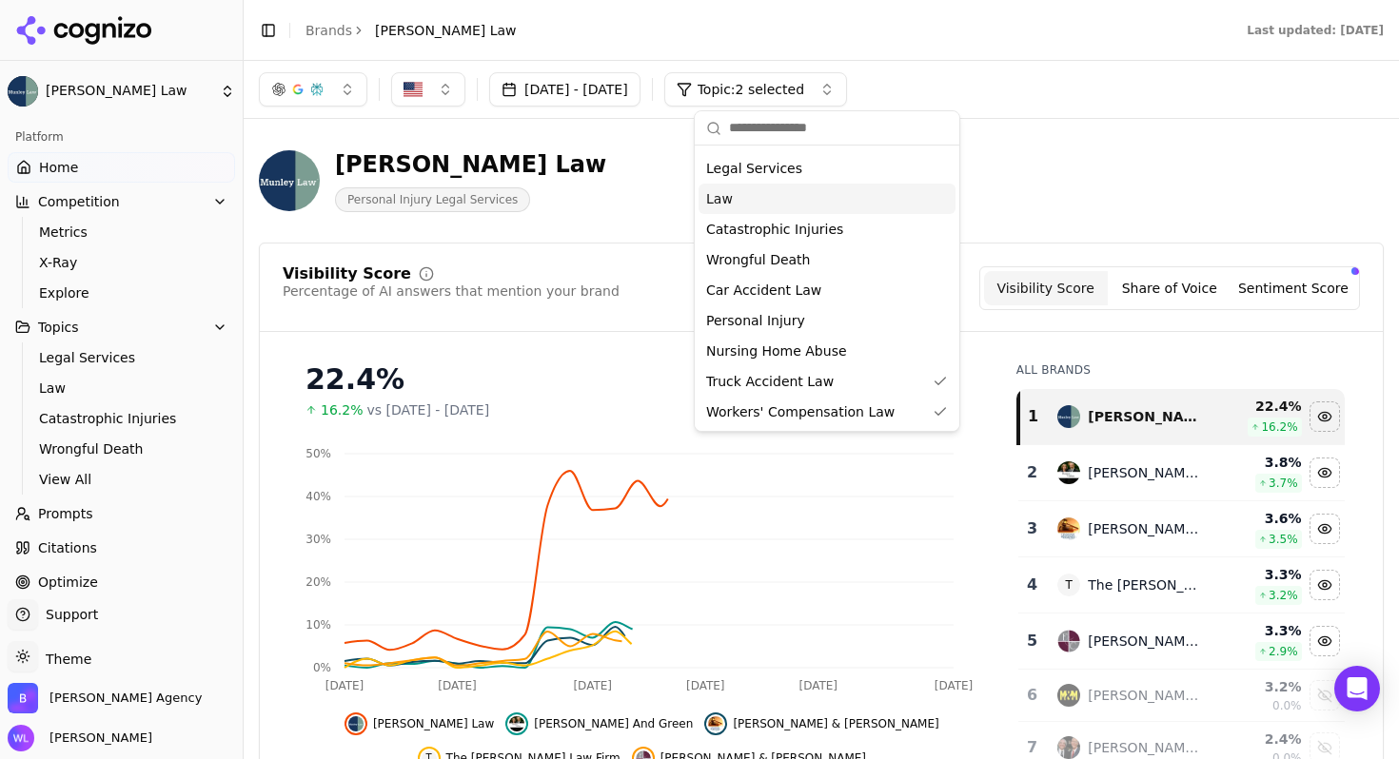
click at [1047, 178] on div "[PERSON_NAME] Law Personal Injury Legal Services" at bounding box center [685, 180] width 853 height 63
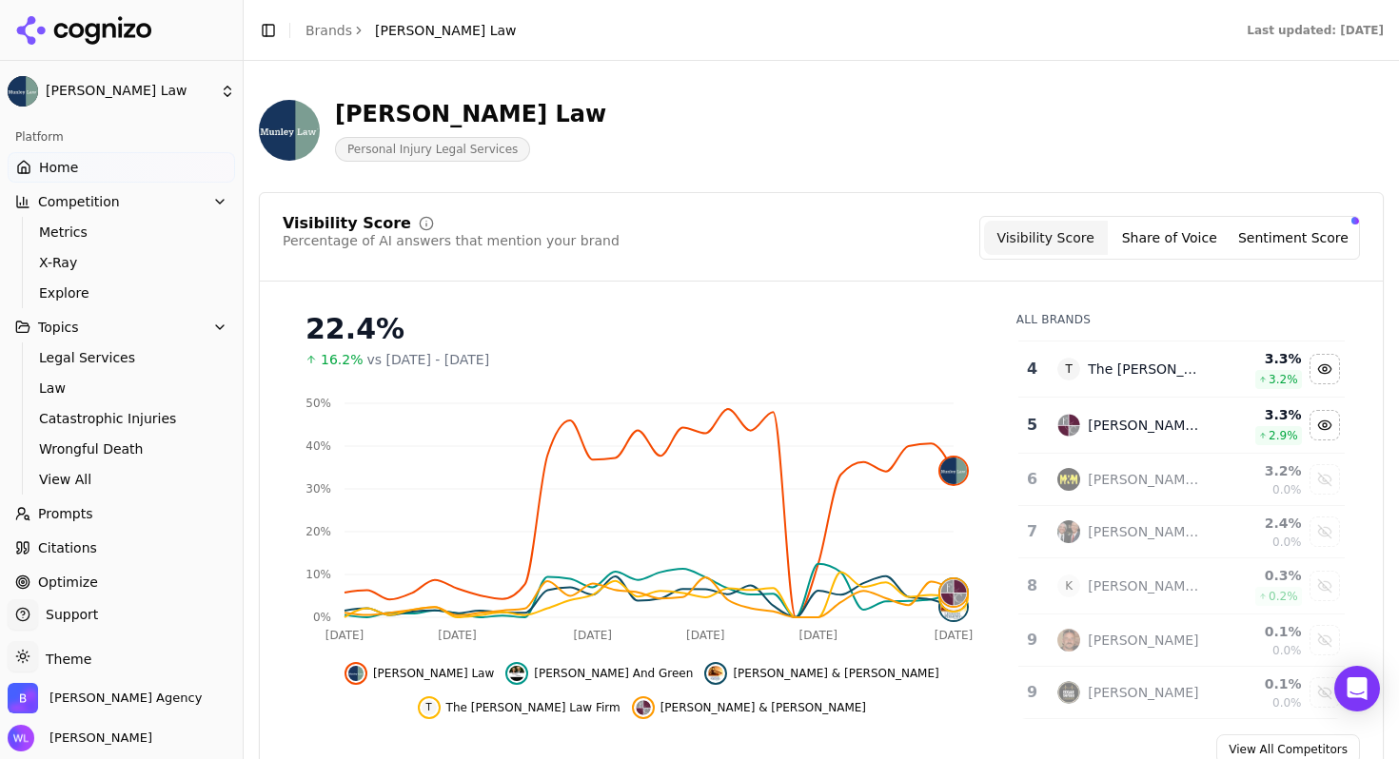
scroll to position [160, 0]
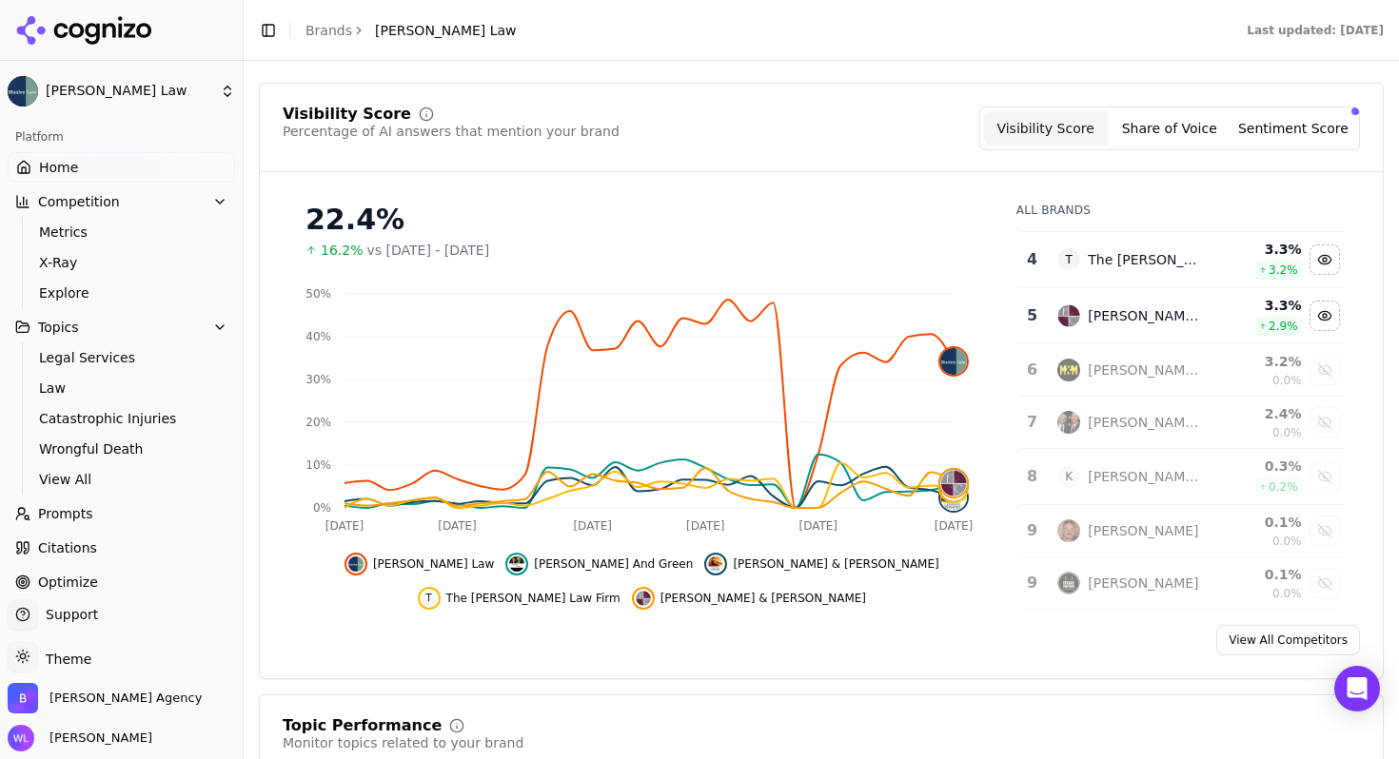
click at [91, 158] on link "Home" at bounding box center [121, 167] width 227 height 30
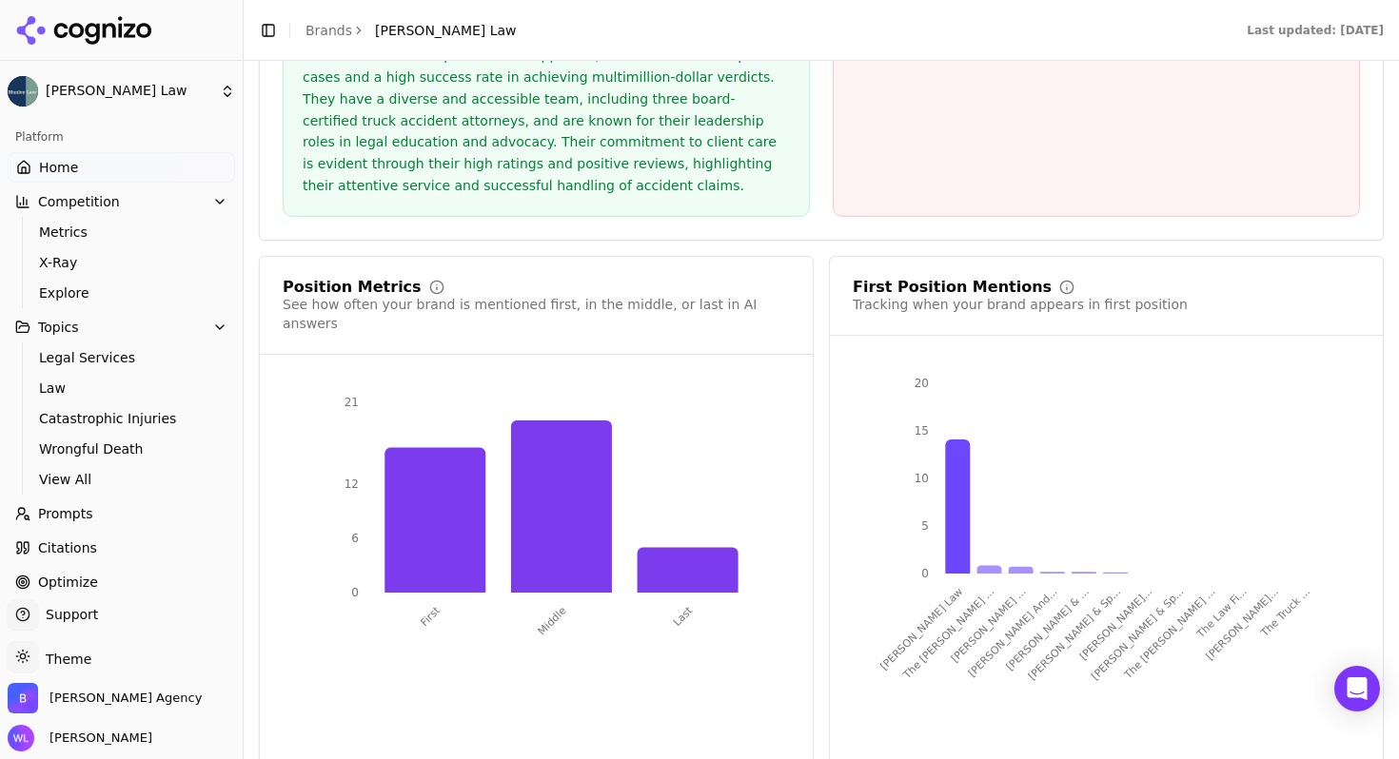
scroll to position [3695, 0]
click at [128, 166] on link "Home" at bounding box center [121, 167] width 227 height 30
